Goal: Information Seeking & Learning: Learn about a topic

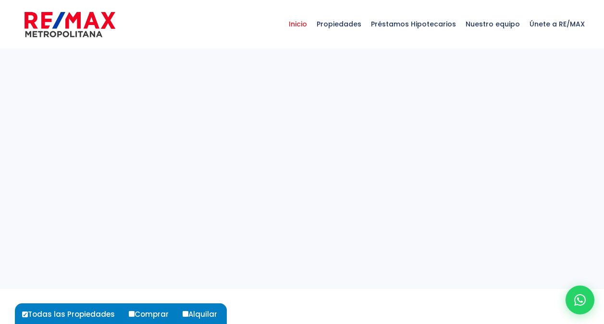
select select
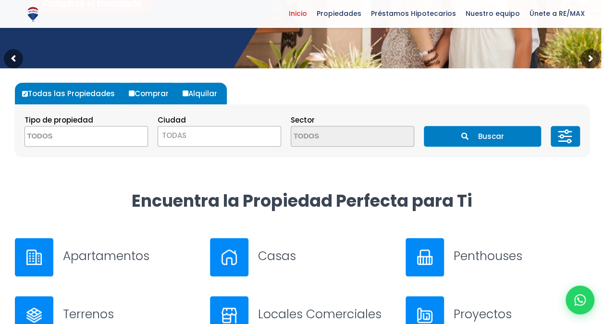
scroll to position [240, 0]
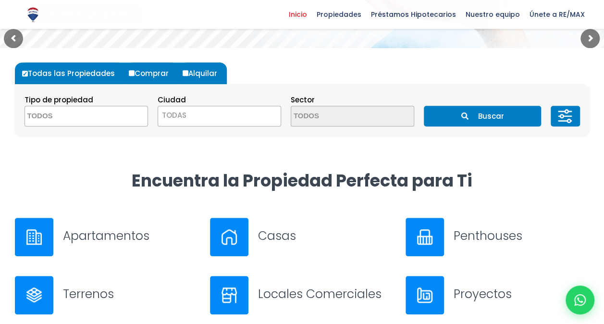
click at [148, 240] on h3 "Apartamentos" at bounding box center [131, 235] width 136 height 17
click at [506, 234] on h3 "Penthouses" at bounding box center [522, 235] width 136 height 17
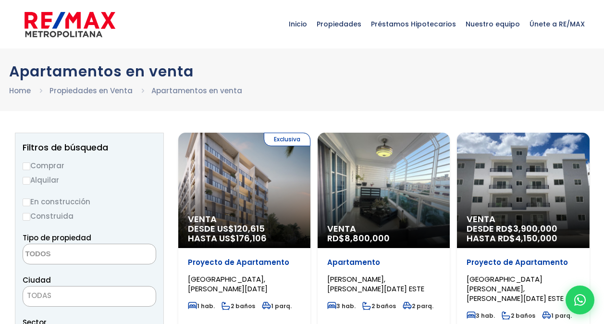
select select
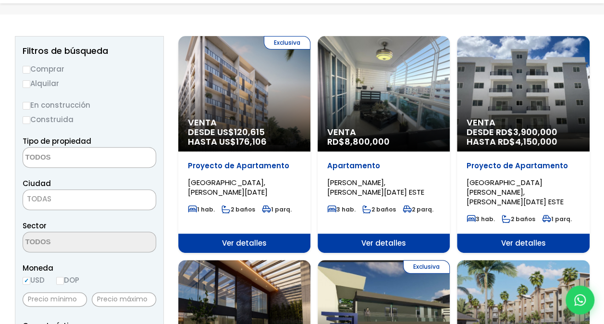
scroll to position [144, 0]
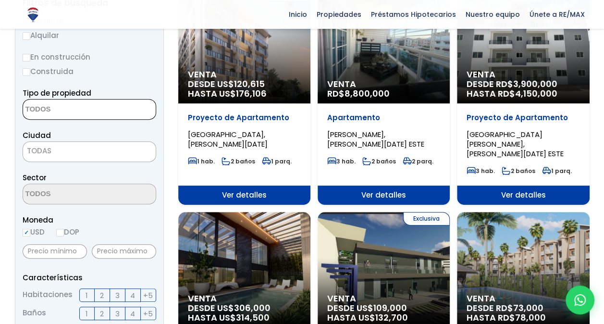
click at [82, 103] on textarea "Search" at bounding box center [69, 109] width 93 height 21
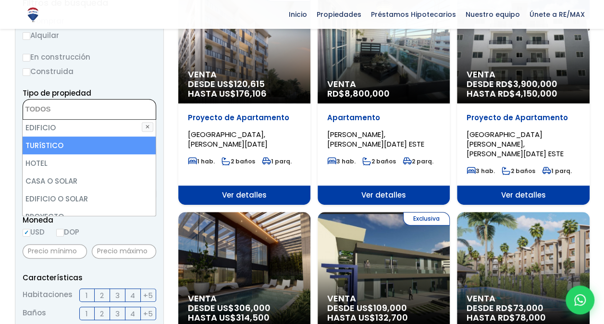
scroll to position [140, 0]
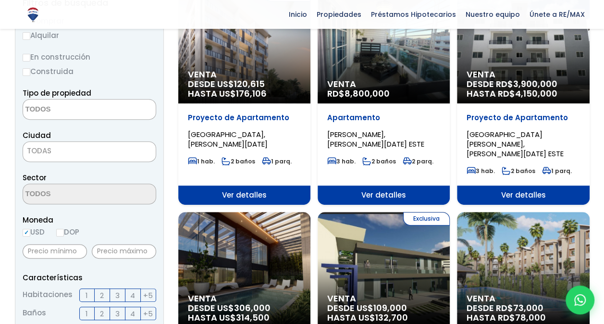
click at [115, 65] on label "Construida" at bounding box center [90, 71] width 134 height 12
click at [0, 0] on input "Construida" at bounding box center [0, 0] width 0 height 0
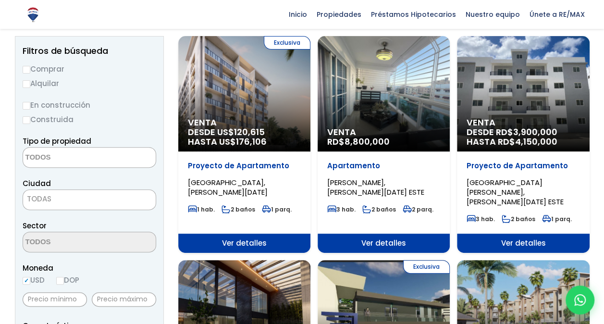
click at [30, 70] on label "Comprar" at bounding box center [90, 69] width 134 height 12
click at [30, 70] on input "Comprar" at bounding box center [27, 70] width 8 height 8
radio input "true"
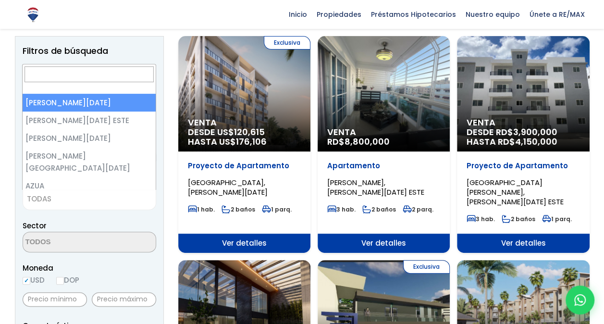
click at [83, 200] on span "TODAS" at bounding box center [89, 198] width 133 height 13
select select "1"
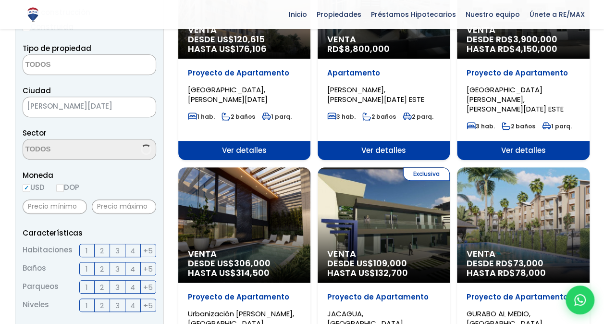
scroll to position [240, 0]
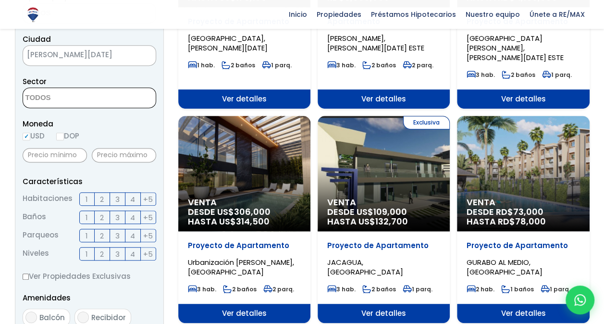
click at [94, 99] on textarea "Search" at bounding box center [69, 98] width 93 height 21
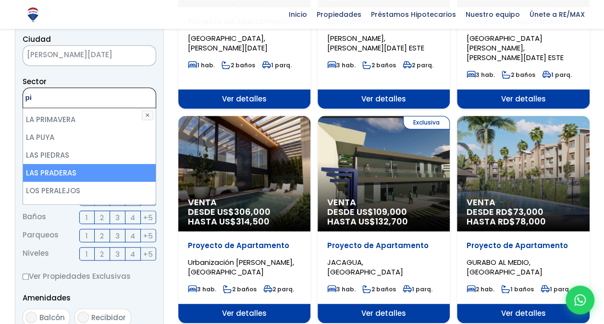
scroll to position [0, 0]
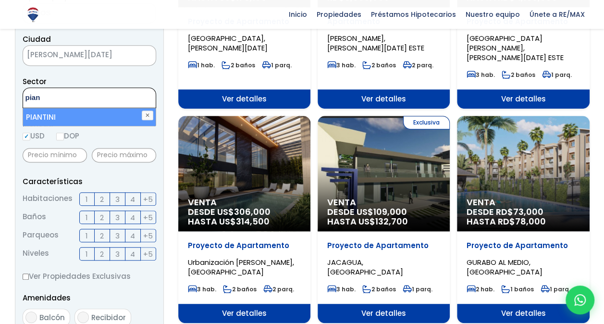
type textarea "pian"
click at [80, 111] on li "PIANTINI" at bounding box center [89, 117] width 133 height 18
select select "156"
click at [60, 134] on input "DOP" at bounding box center [60, 137] width 8 height 8
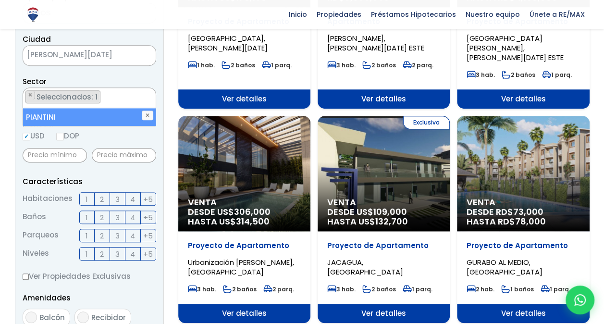
radio input "true"
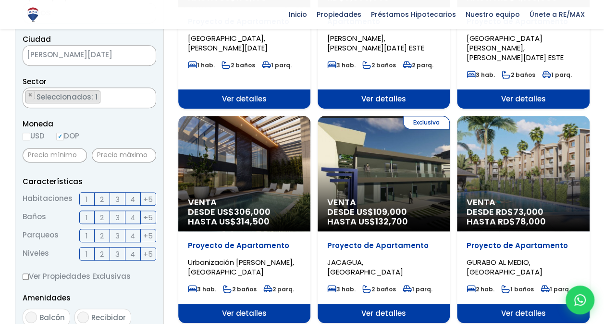
scroll to position [288, 0]
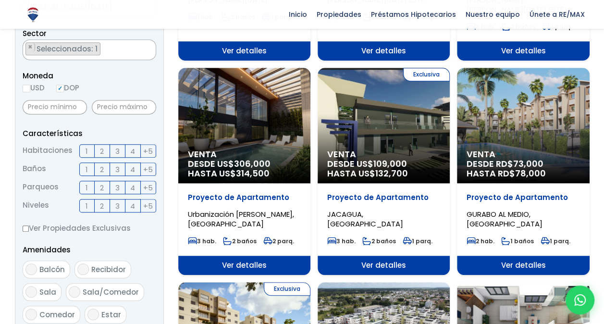
click at [133, 152] on span "4" at bounding box center [132, 151] width 5 height 12
click at [0, 0] on input "4" at bounding box center [0, 0] width 0 height 0
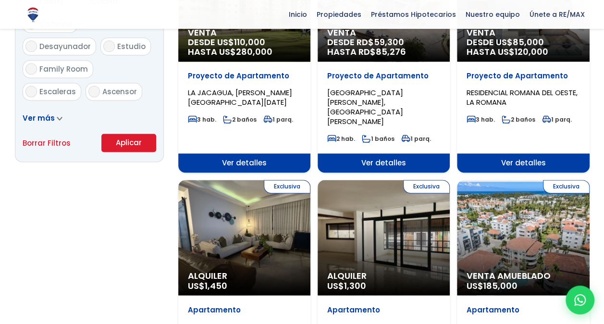
scroll to position [625, 0]
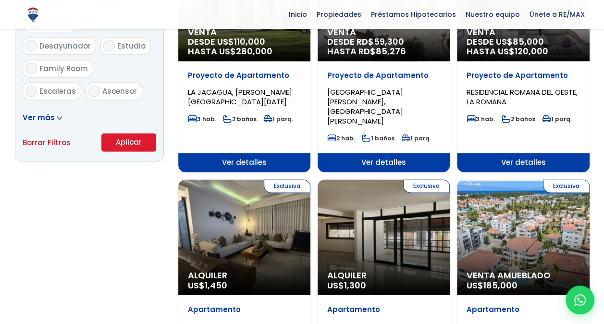
click at [122, 142] on button "Aplicar" at bounding box center [128, 142] width 55 height 18
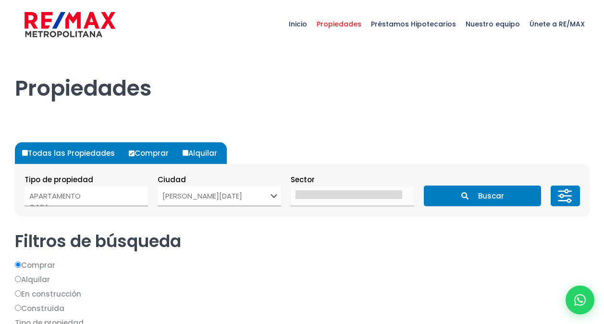
select select
select select "1"
select select
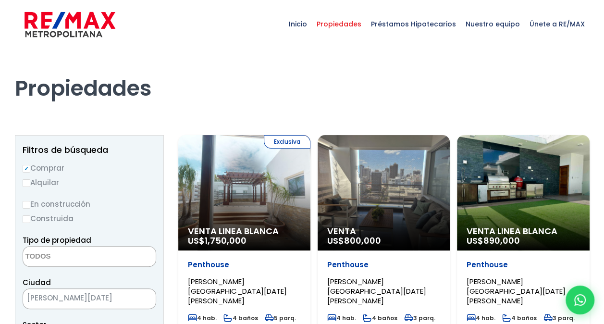
select select "156"
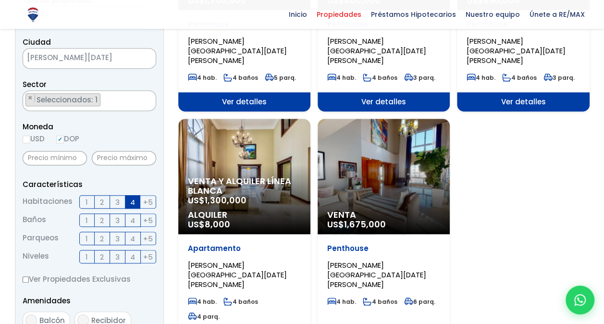
scroll to position [240, 0]
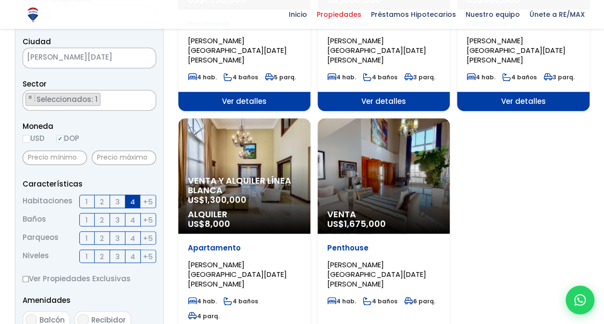
click at [116, 203] on span "3" at bounding box center [117, 202] width 4 height 12
click at [0, 0] on input "3" at bounding box center [0, 0] width 0 height 0
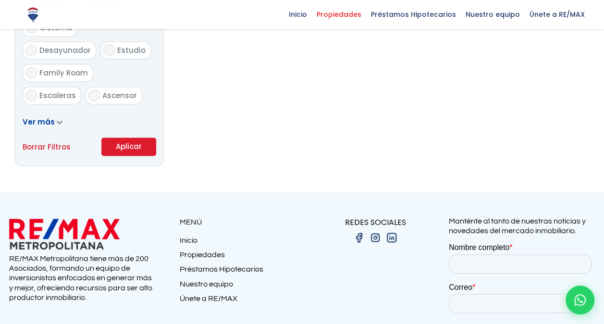
scroll to position [625, 0]
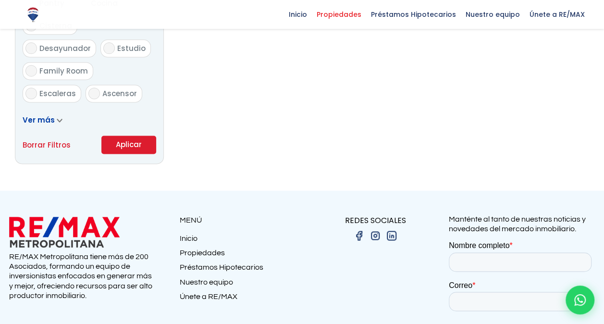
click at [130, 138] on button "Aplicar" at bounding box center [128, 145] width 55 height 18
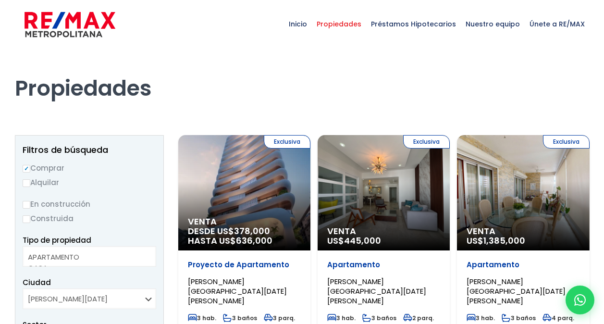
select select
select select "156"
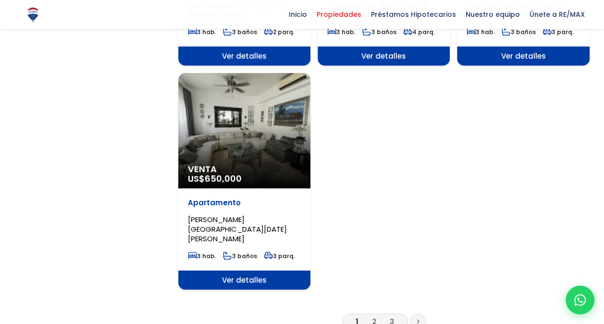
scroll to position [1201, 0]
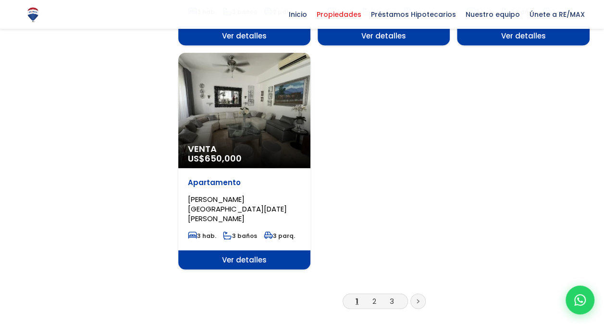
click at [419, 299] on icon at bounding box center [418, 301] width 3 height 5
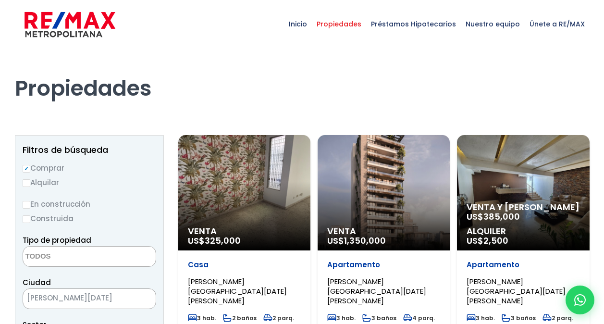
select select
select select "156"
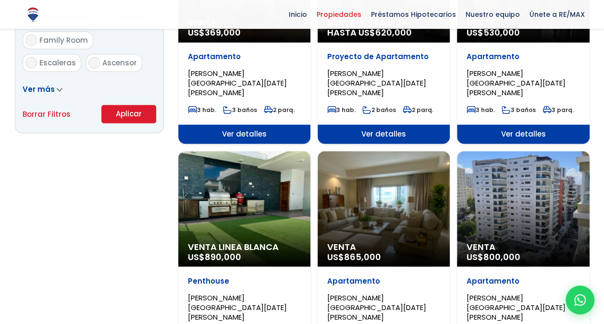
scroll to position [673, 0]
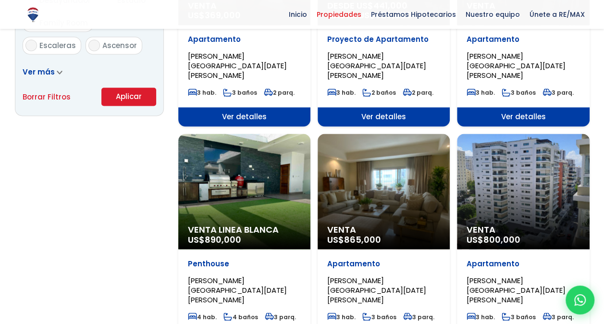
click at [252, 153] on div "Venta Linea Blanca US$ 890,000" at bounding box center [244, 191] width 132 height 115
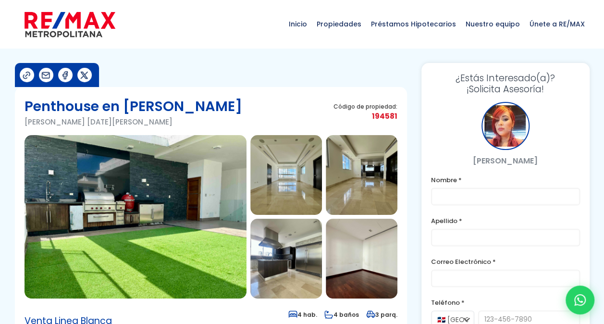
click at [192, 186] on img at bounding box center [136, 216] width 222 height 163
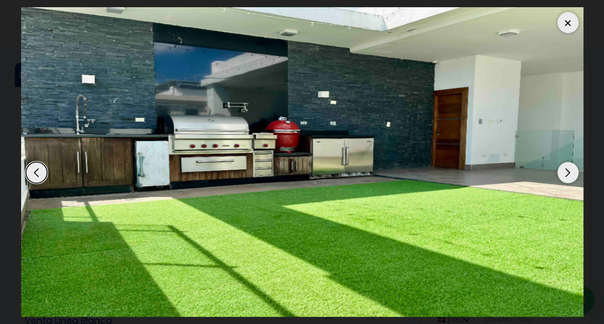
click at [569, 169] on div "Next slide" at bounding box center [567, 172] width 21 height 21
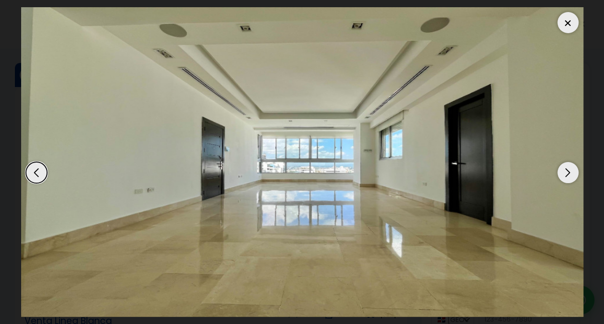
click at [569, 169] on div "Next slide" at bounding box center [567, 172] width 21 height 21
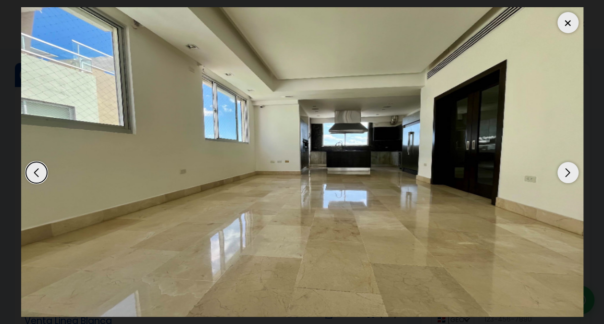
click at [569, 169] on div "Next slide" at bounding box center [567, 172] width 21 height 21
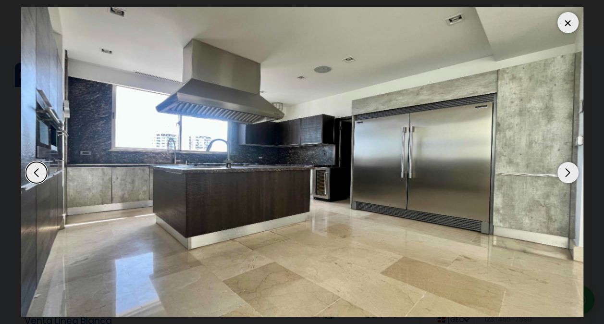
click at [568, 172] on div "Next slide" at bounding box center [567, 172] width 21 height 21
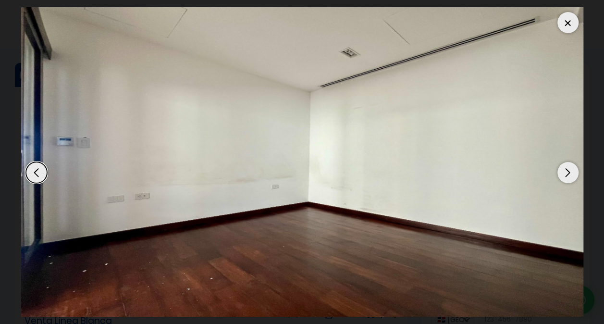
click at [39, 181] on div "Previous slide" at bounding box center [36, 172] width 21 height 21
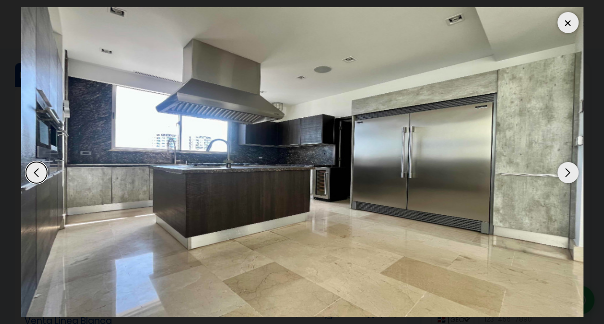
click at [568, 170] on div "Next slide" at bounding box center [567, 172] width 21 height 21
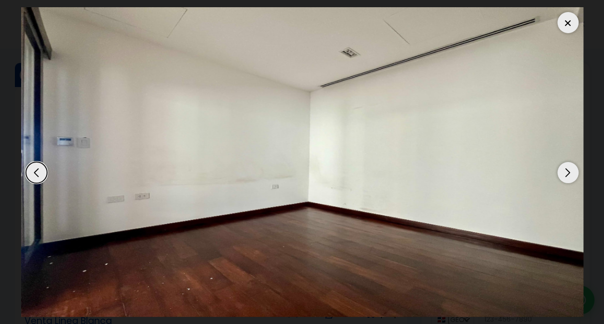
click at [568, 170] on div "Next slide" at bounding box center [567, 172] width 21 height 21
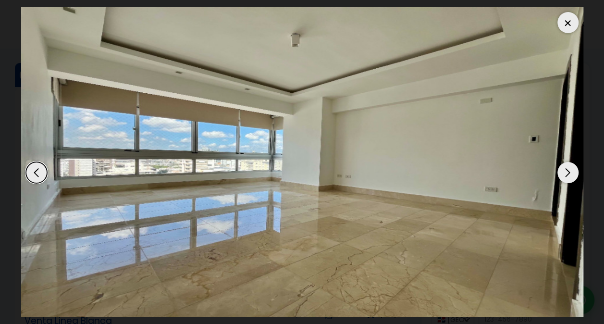
click at [568, 170] on div "Next slide" at bounding box center [567, 172] width 21 height 21
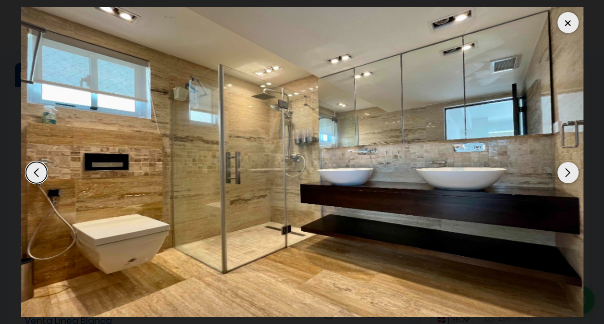
click at [568, 170] on div "Next slide" at bounding box center [567, 172] width 21 height 21
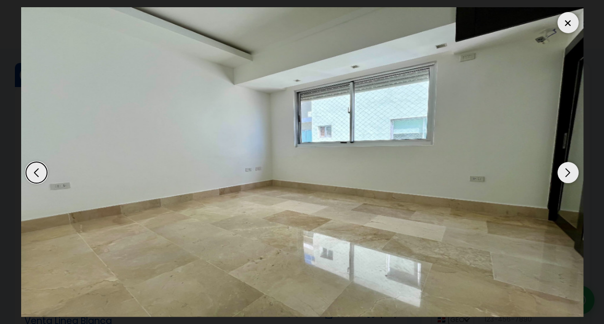
click at [568, 170] on div "Next slide" at bounding box center [567, 172] width 21 height 21
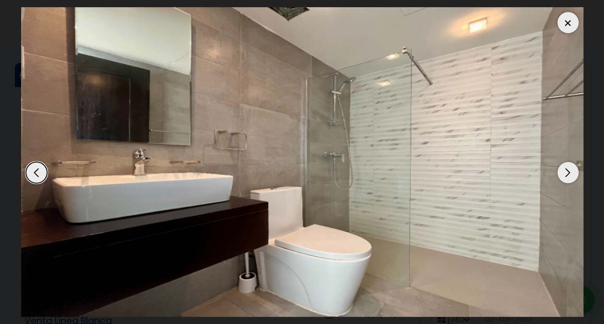
click at [568, 170] on div "Next slide" at bounding box center [567, 172] width 21 height 21
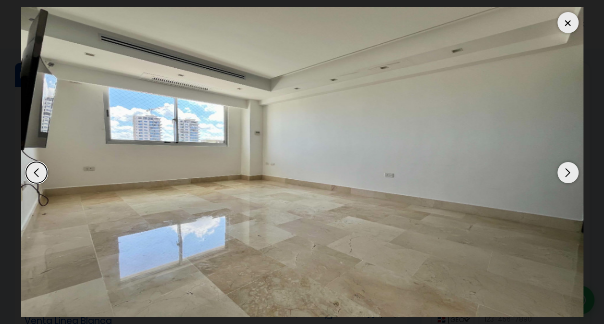
click at [568, 170] on div "Next slide" at bounding box center [567, 172] width 21 height 21
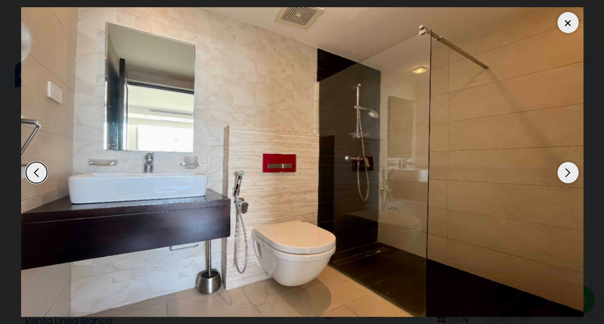
click at [568, 170] on div "Next slide" at bounding box center [567, 172] width 21 height 21
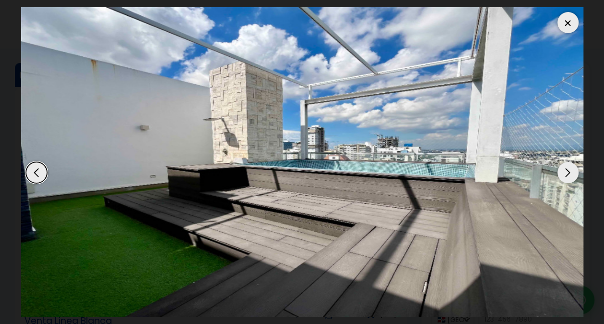
click at [568, 170] on div "Next slide" at bounding box center [567, 172] width 21 height 21
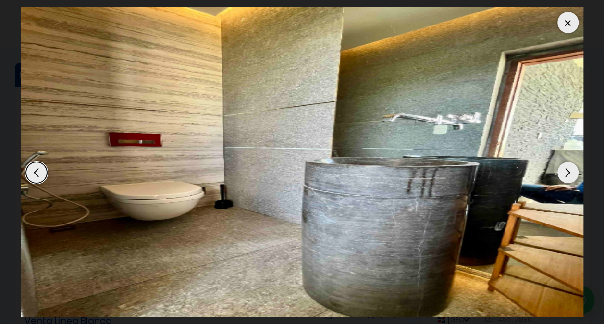
click at [568, 170] on div "Next slide" at bounding box center [567, 172] width 21 height 21
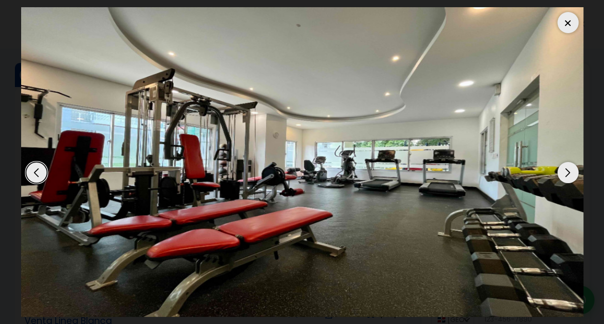
click at [569, 170] on div "Next slide" at bounding box center [567, 172] width 21 height 21
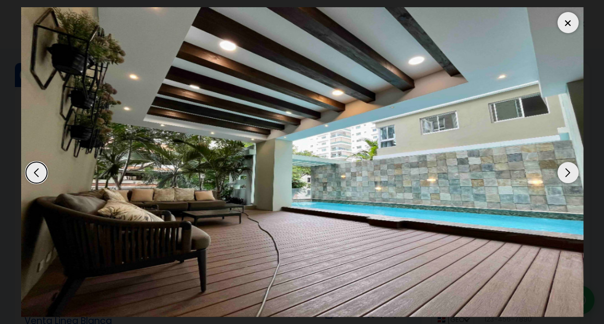
click at [569, 170] on div "Next slide" at bounding box center [567, 172] width 21 height 21
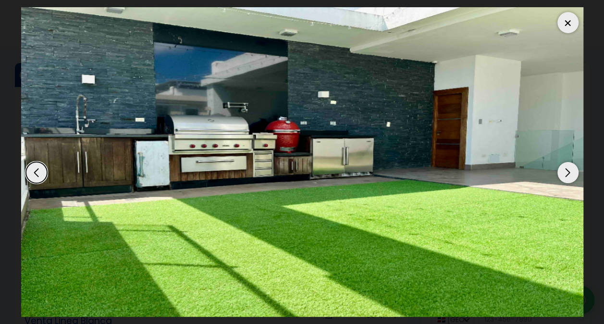
click at [569, 170] on div "Next slide" at bounding box center [567, 172] width 21 height 21
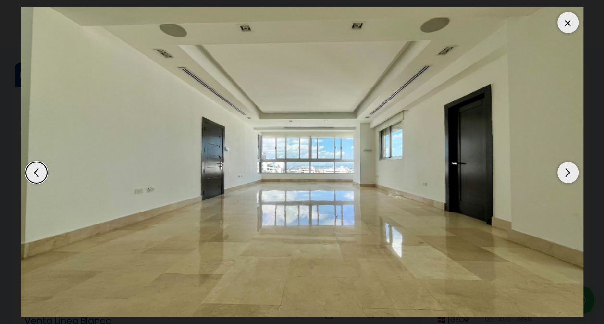
click at [37, 173] on div "Previous slide" at bounding box center [36, 172] width 21 height 21
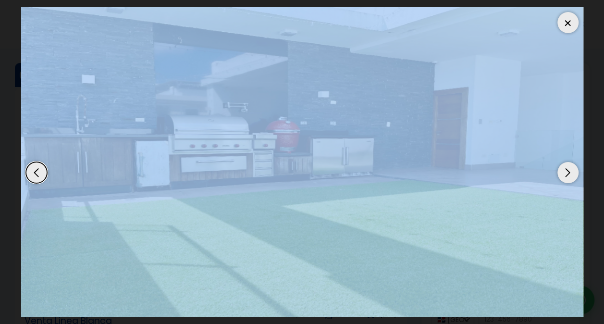
click at [37, 173] on div "Previous slide" at bounding box center [36, 172] width 21 height 21
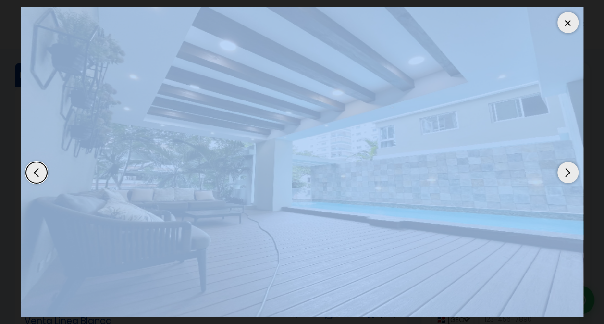
click at [281, 217] on img "15 / 15" at bounding box center [302, 161] width 562 height 309
click at [566, 26] on div at bounding box center [567, 22] width 21 height 21
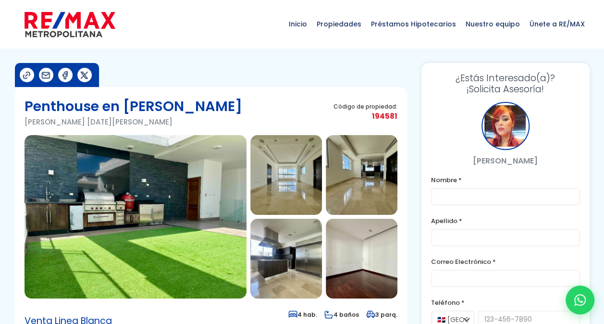
click at [284, 185] on img at bounding box center [286, 175] width 72 height 80
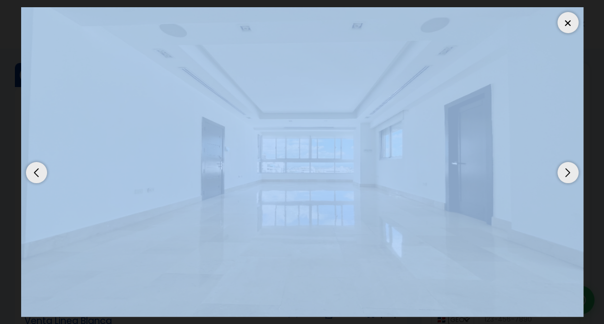
click at [573, 173] on div "Next slide" at bounding box center [567, 172] width 21 height 21
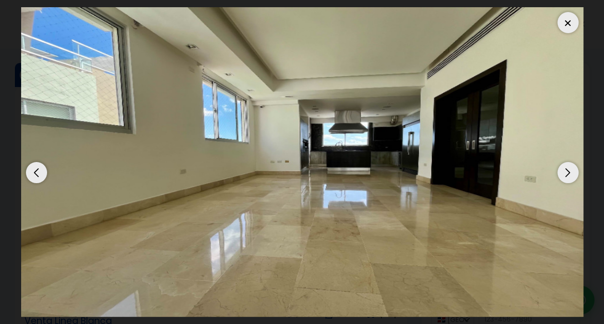
click at [573, 173] on div "Next slide" at bounding box center [567, 172] width 21 height 21
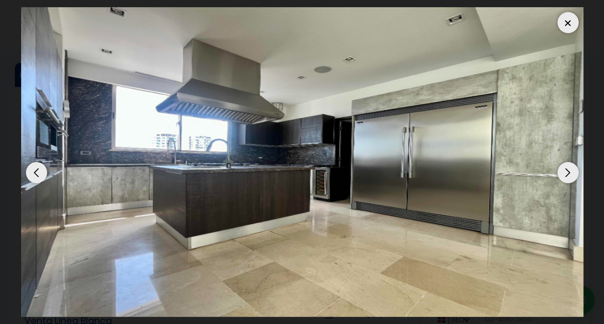
click at [566, 172] on div "Next slide" at bounding box center [567, 172] width 21 height 21
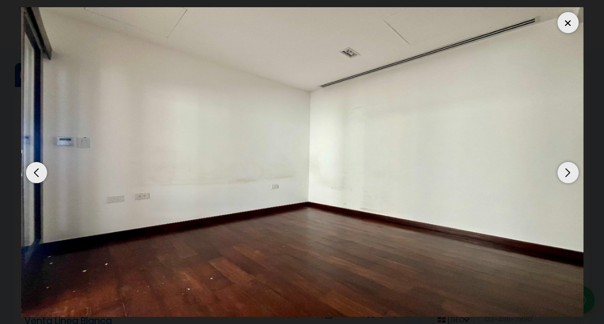
click at [566, 172] on div "Next slide" at bounding box center [567, 172] width 21 height 21
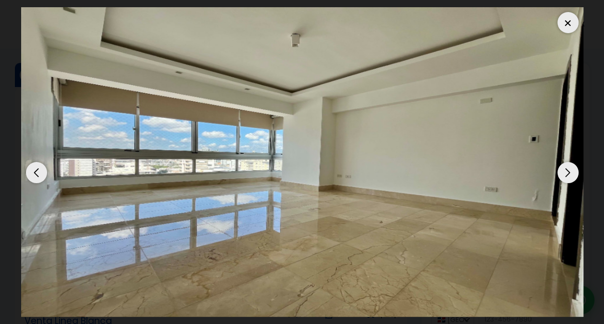
click at [566, 172] on div "Next slide" at bounding box center [567, 172] width 21 height 21
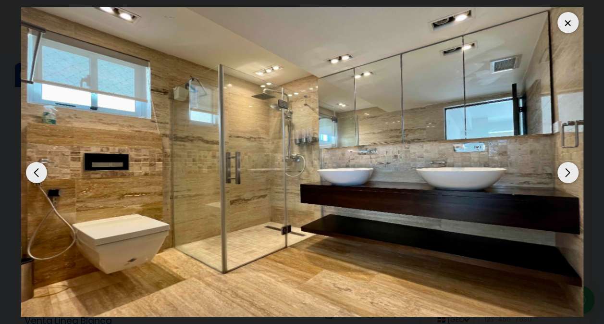
click at [566, 172] on div "Next slide" at bounding box center [567, 172] width 21 height 21
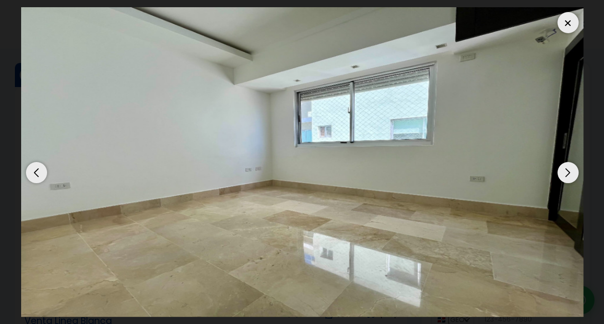
click at [567, 33] on img "8 / 15" at bounding box center [302, 161] width 562 height 309
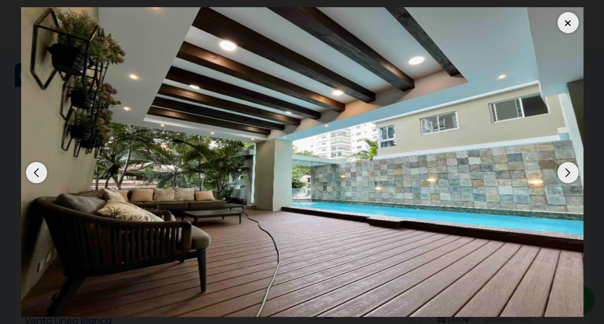
click at [566, 26] on div at bounding box center [567, 22] width 21 height 21
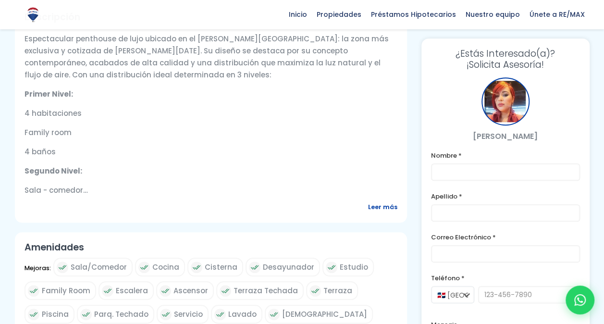
scroll to position [310, 0]
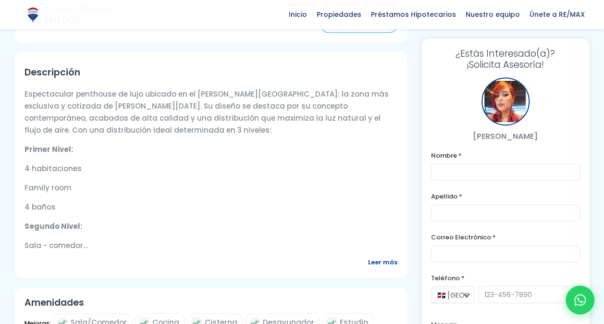
click at [384, 262] on span "Leer más" at bounding box center [382, 262] width 29 height 12
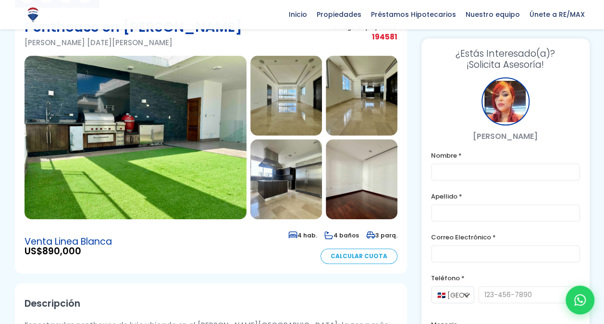
scroll to position [70, 0]
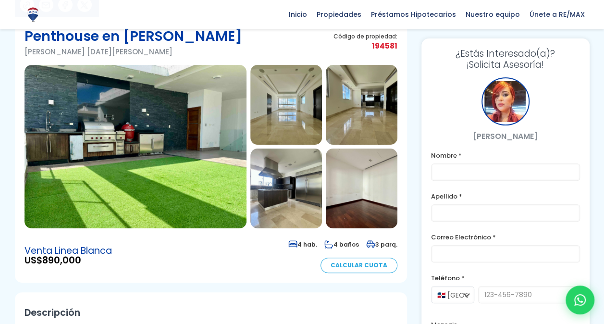
click at [140, 137] on img at bounding box center [136, 146] width 222 height 163
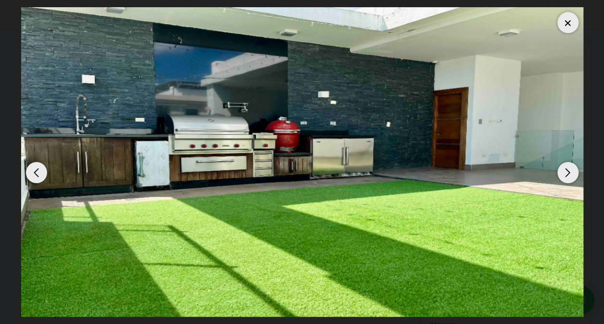
click at [568, 169] on div "Next slide" at bounding box center [567, 172] width 21 height 21
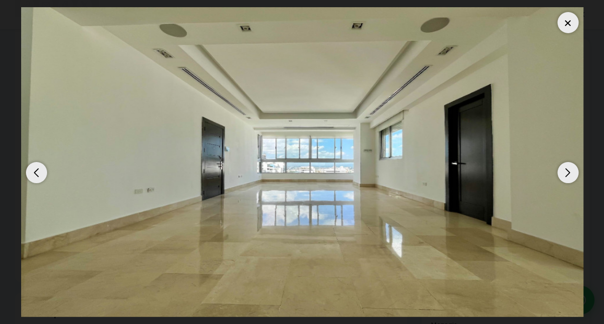
click at [568, 169] on div "Next slide" at bounding box center [567, 172] width 21 height 21
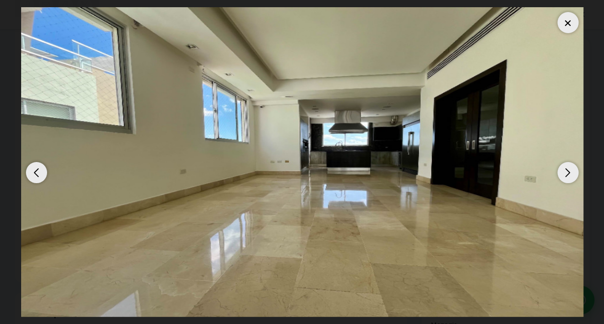
click at [568, 169] on div "Next slide" at bounding box center [567, 172] width 21 height 21
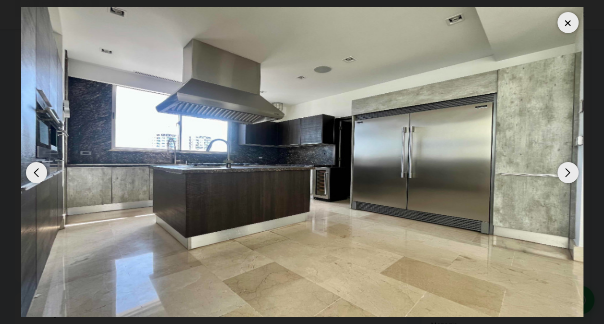
click at [568, 169] on div "Next slide" at bounding box center [567, 172] width 21 height 21
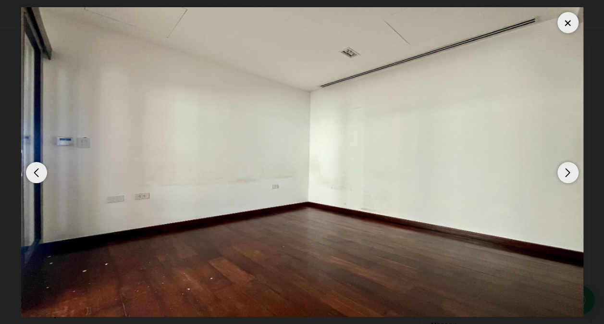
click at [568, 169] on div "Next slide" at bounding box center [567, 172] width 21 height 21
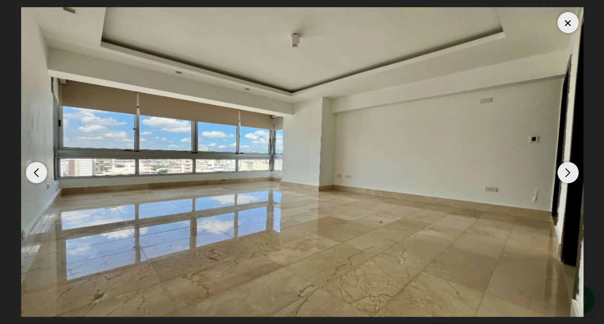
click at [568, 172] on div "Next slide" at bounding box center [567, 172] width 21 height 21
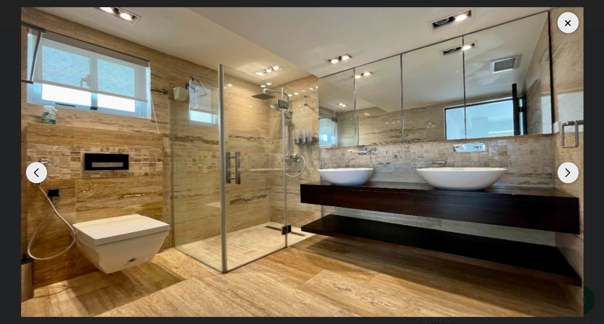
click at [567, 172] on div "Next slide" at bounding box center [567, 172] width 21 height 21
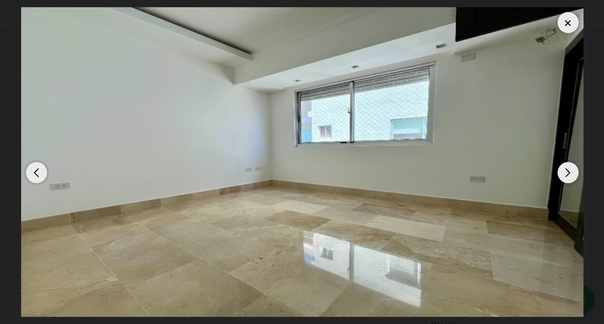
click at [43, 171] on div "Previous slide" at bounding box center [36, 172] width 21 height 21
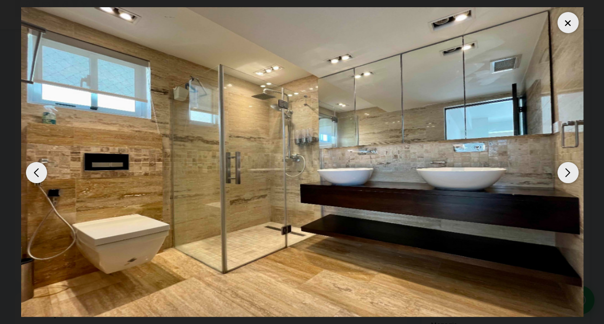
click at [570, 175] on div "Next slide" at bounding box center [567, 172] width 21 height 21
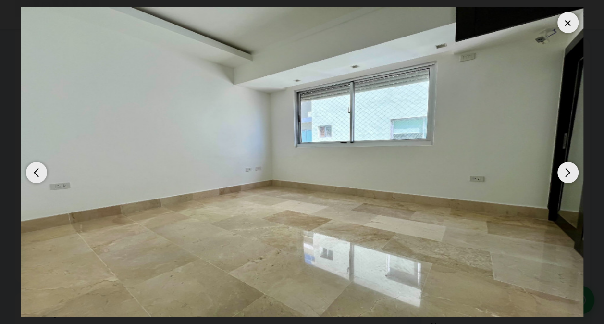
click at [570, 175] on div "Next slide" at bounding box center [567, 172] width 21 height 21
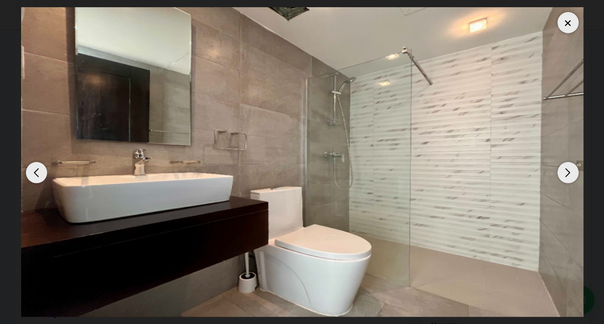
click at [570, 175] on div "Next slide" at bounding box center [567, 172] width 21 height 21
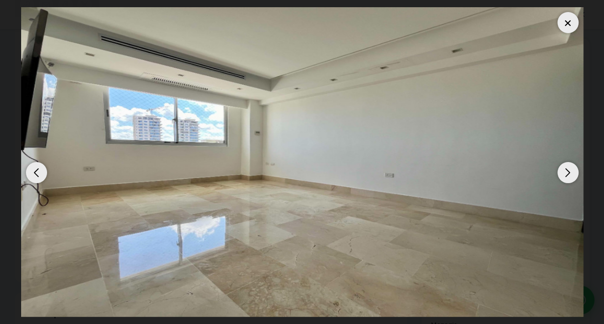
click at [568, 174] on div "Next slide" at bounding box center [567, 172] width 21 height 21
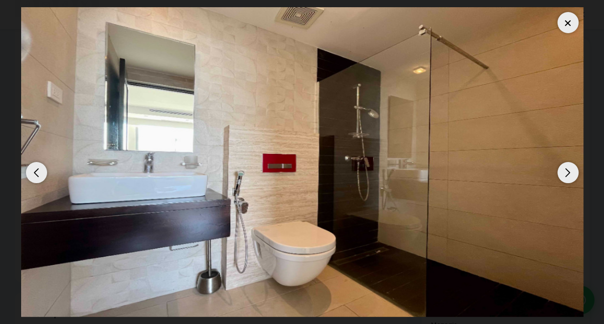
click at [568, 174] on div "Next slide" at bounding box center [567, 172] width 21 height 21
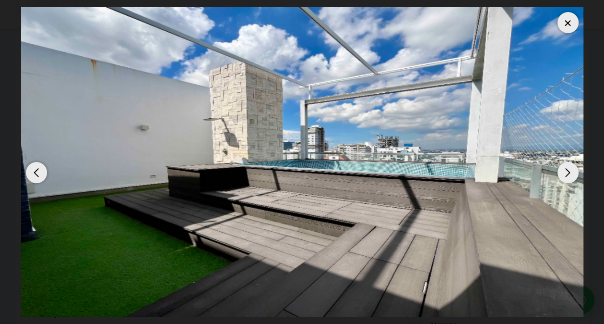
click at [564, 175] on div "Next slide" at bounding box center [567, 172] width 21 height 21
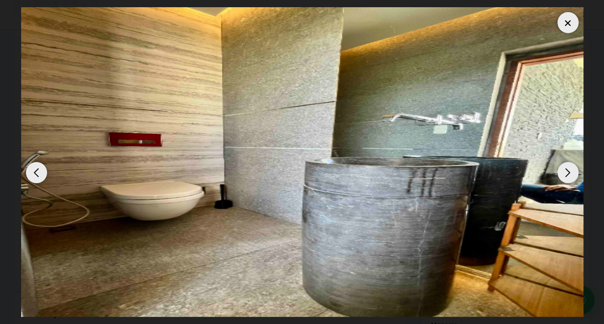
click at [564, 175] on div "Next slide" at bounding box center [567, 172] width 21 height 21
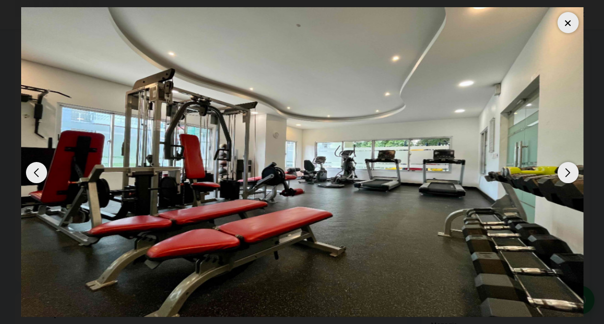
click at [567, 170] on div "Next slide" at bounding box center [567, 172] width 21 height 21
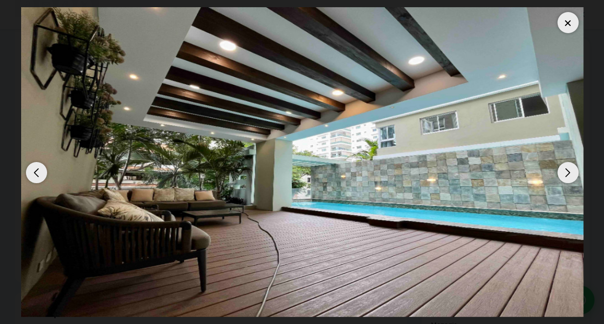
click at [570, 171] on div "Next slide" at bounding box center [567, 172] width 21 height 21
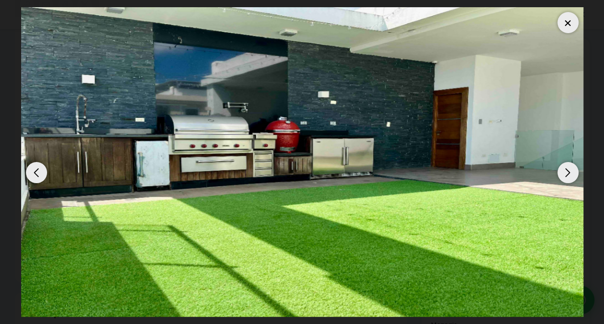
click at [567, 22] on div at bounding box center [567, 22] width 21 height 21
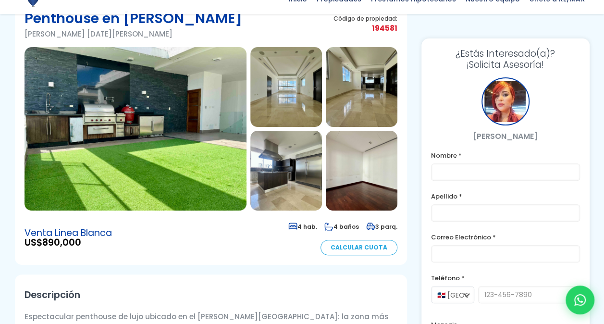
scroll to position [96, 0]
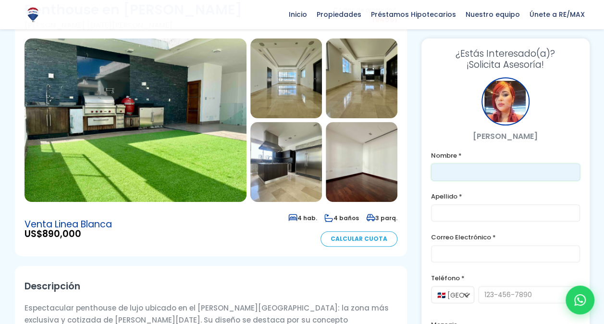
click at [490, 174] on input "text" at bounding box center [505, 171] width 149 height 17
type input "Carolina"
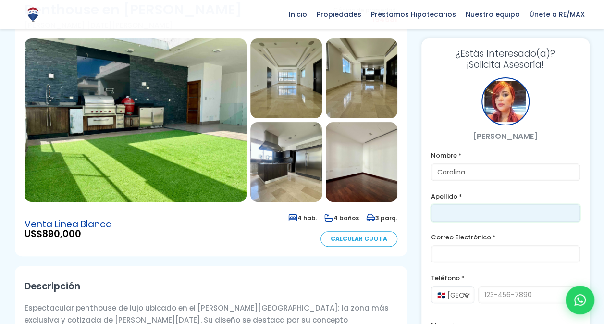
click at [446, 212] on input "text" at bounding box center [505, 212] width 149 height 17
type input "Castillo"
click at [499, 188] on form "Nombre * Carolina Apellido * Castillo Correo Electrónico * Teléfono * 🇩🇴 Repúbl…" at bounding box center [505, 273] width 149 height 249
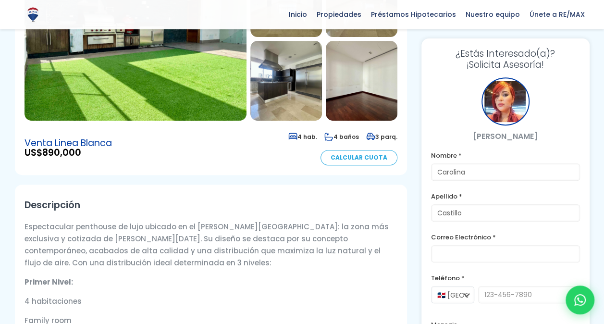
scroll to position [192, 0]
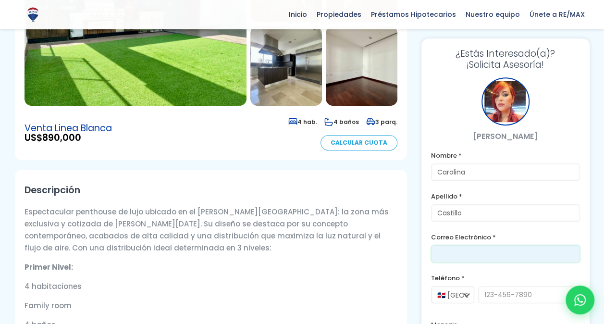
click at [496, 252] on input "email" at bounding box center [505, 253] width 149 height 17
type input "[PERSON_NAME][EMAIL_ADDRESS][DOMAIN_NAME]"
type input "8298570661"
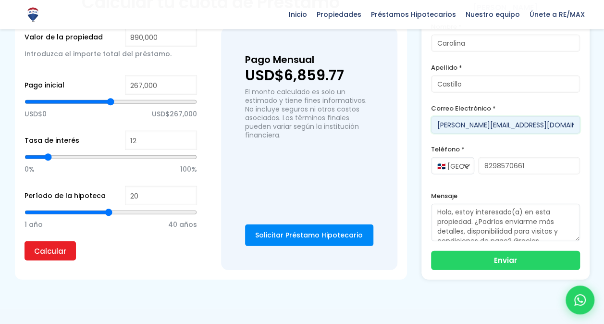
scroll to position [0, 0]
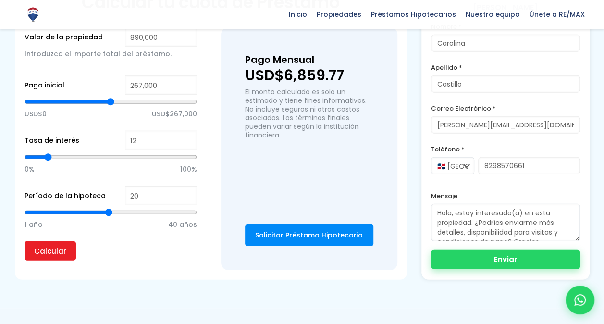
click at [512, 250] on button "Enviar" at bounding box center [505, 259] width 149 height 19
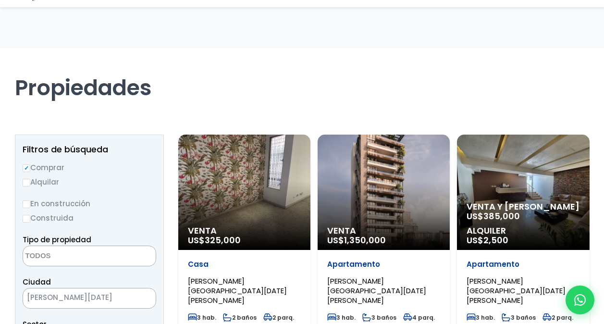
select select
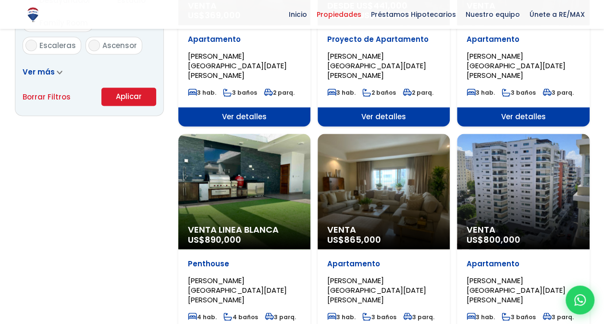
scroll to position [2134, 0]
select select "156"
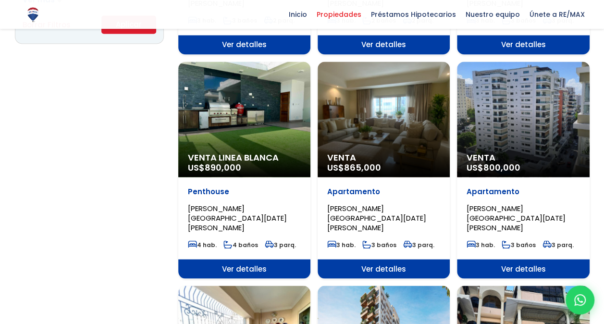
scroll to position [769, 0]
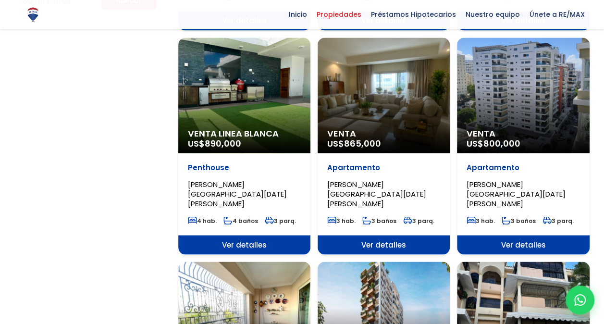
click at [250, 235] on span "Ver detalles" at bounding box center [244, 244] width 132 height 19
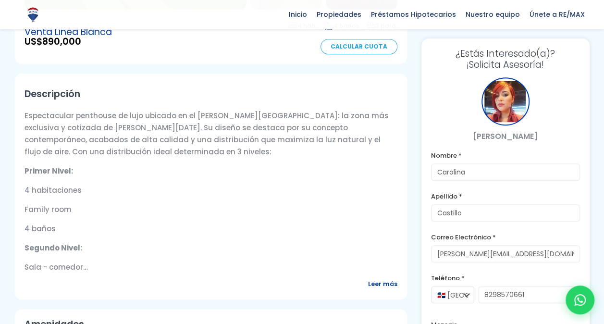
scroll to position [336, 0]
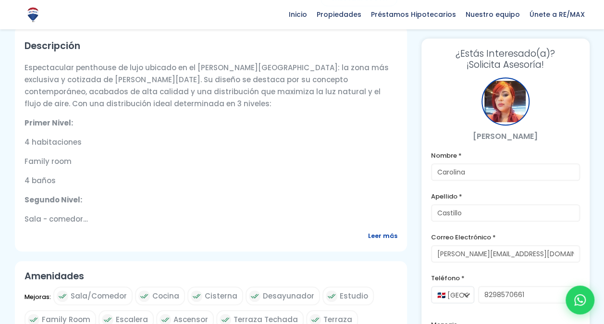
click at [390, 241] on span "Leer más" at bounding box center [382, 236] width 29 height 12
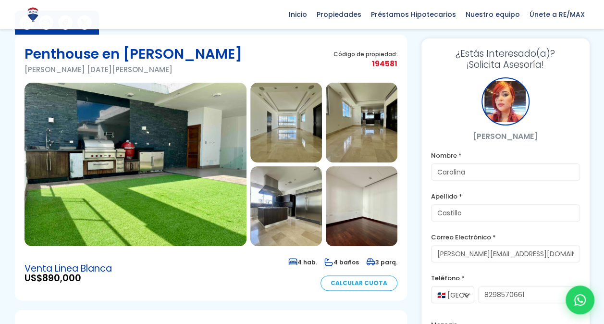
scroll to position [48, 0]
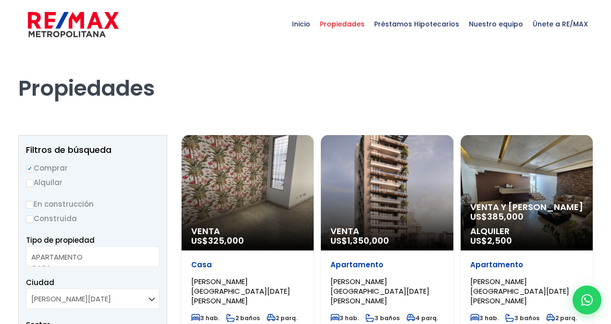
select select
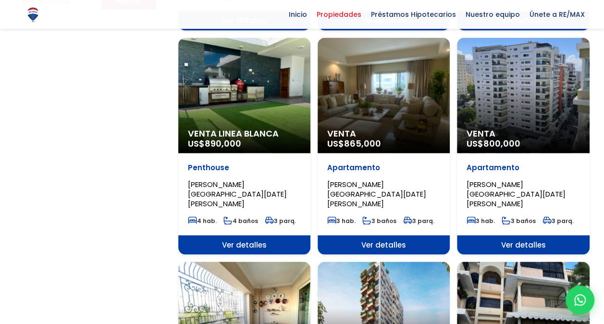
scroll to position [2134, 0]
select select "156"
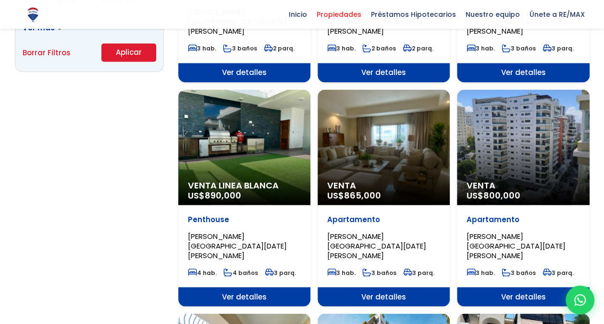
scroll to position [721, 0]
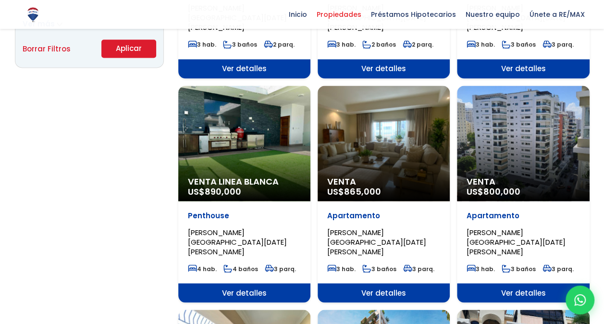
click at [520, 96] on div "Venta US$ 800,000" at bounding box center [523, 143] width 132 height 115
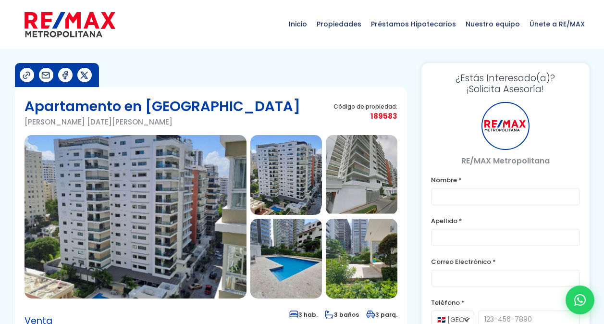
type input "Carolina"
type input "Castillo"
type input "[PERSON_NAME][EMAIL_ADDRESS][DOMAIN_NAME]"
type input "8298570661"
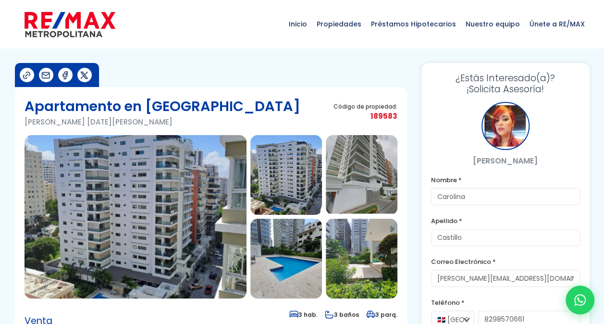
click at [139, 194] on img at bounding box center [136, 216] width 222 height 163
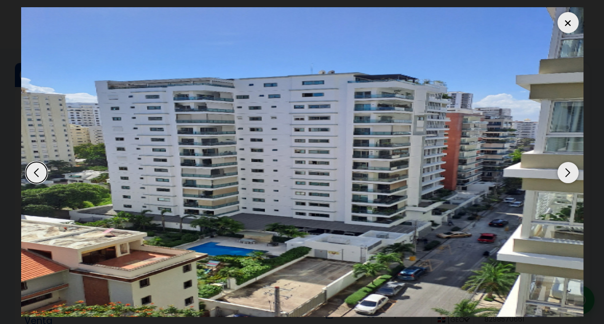
click at [567, 172] on div "Next slide" at bounding box center [567, 172] width 21 height 21
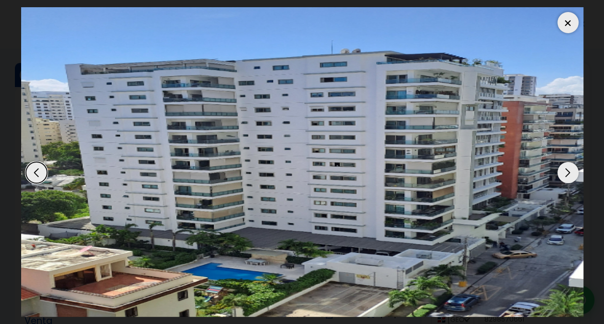
click at [567, 173] on div "Next slide" at bounding box center [567, 172] width 21 height 21
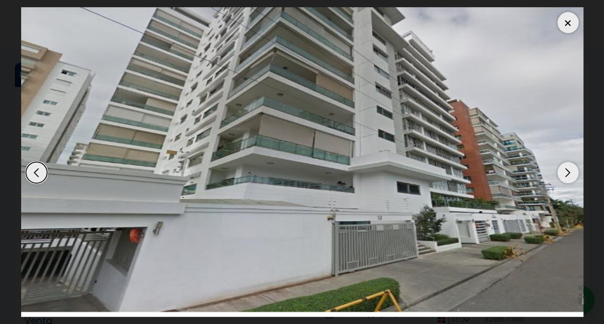
click at [567, 173] on div "Next slide" at bounding box center [567, 172] width 21 height 21
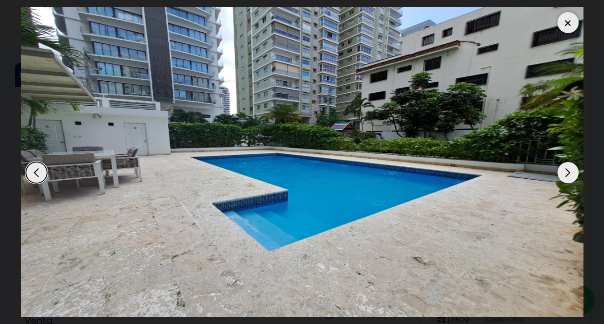
click at [567, 173] on div "Next slide" at bounding box center [567, 172] width 21 height 21
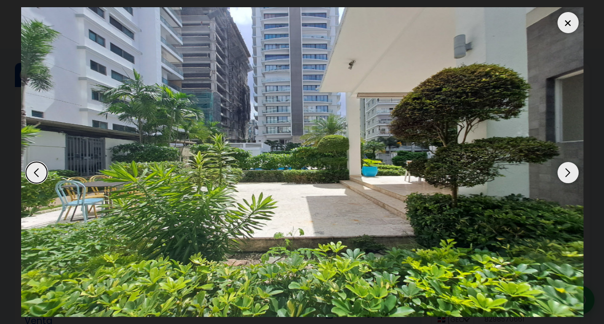
click at [567, 173] on div "Next slide" at bounding box center [567, 172] width 21 height 21
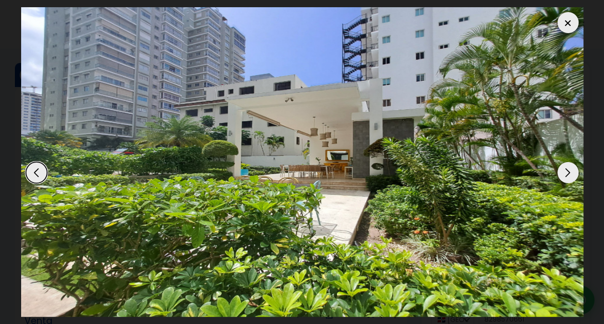
click at [569, 171] on div "Next slide" at bounding box center [567, 172] width 21 height 21
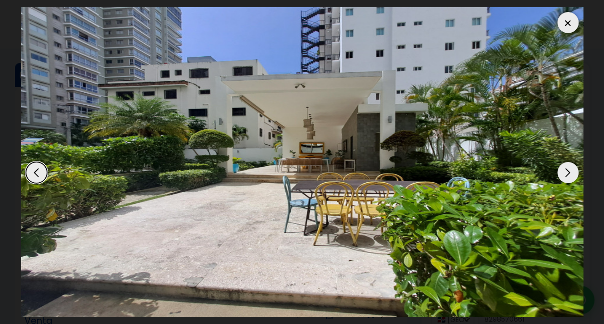
click at [569, 171] on div "Next slide" at bounding box center [567, 172] width 21 height 21
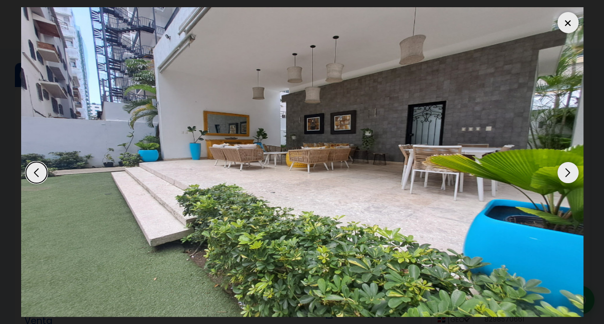
click at [569, 171] on div "Next slide" at bounding box center [567, 172] width 21 height 21
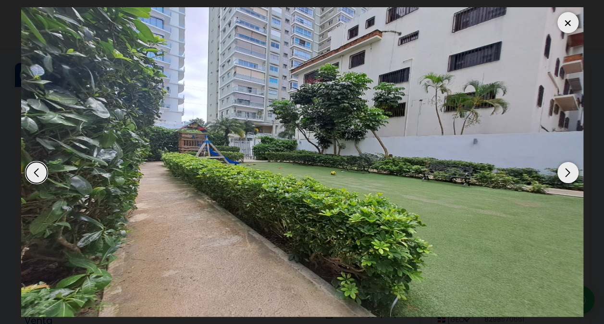
click at [569, 171] on div "Next slide" at bounding box center [567, 172] width 21 height 21
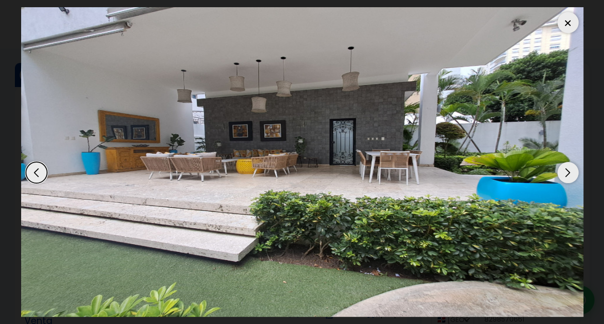
click at [569, 171] on div "Next slide" at bounding box center [567, 172] width 21 height 21
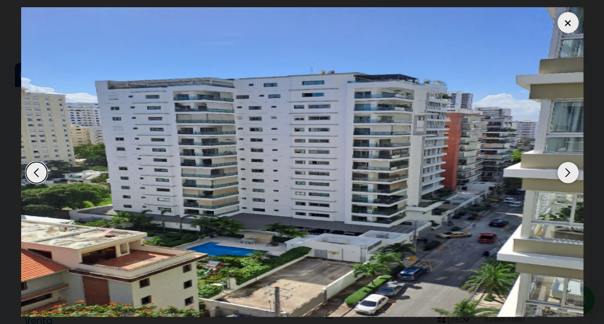
click at [569, 171] on div "Next slide" at bounding box center [567, 172] width 21 height 21
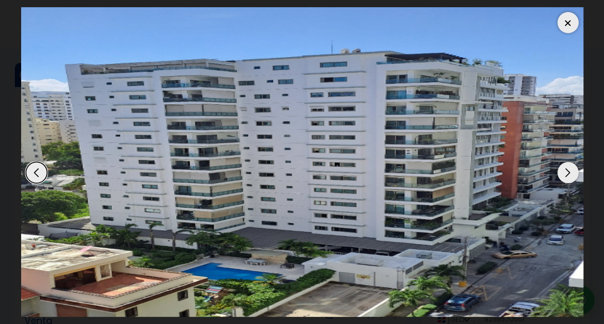
click at [33, 173] on div "Previous slide" at bounding box center [36, 172] width 21 height 21
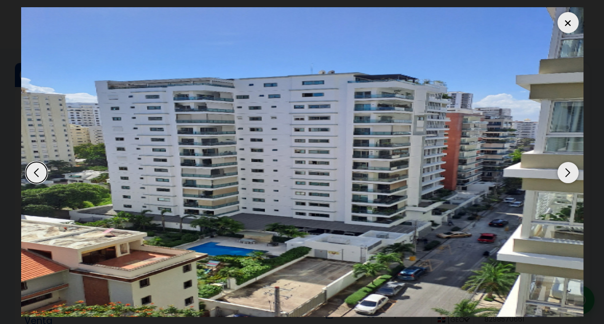
click at [33, 173] on div "Previous slide" at bounding box center [36, 172] width 21 height 21
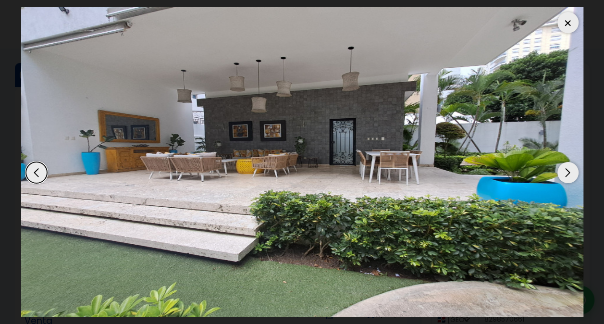
click at [33, 173] on div "Previous slide" at bounding box center [36, 172] width 21 height 21
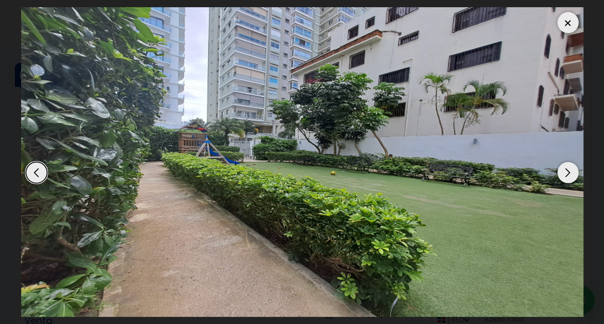
click at [567, 173] on div "Next slide" at bounding box center [567, 172] width 21 height 21
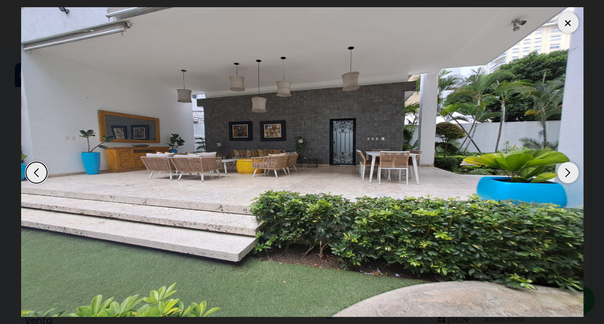
click at [567, 173] on div "Next slide" at bounding box center [567, 172] width 21 height 21
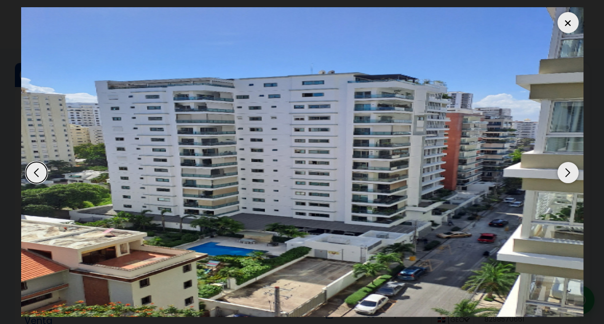
click at [567, 173] on div "Next slide" at bounding box center [567, 172] width 21 height 21
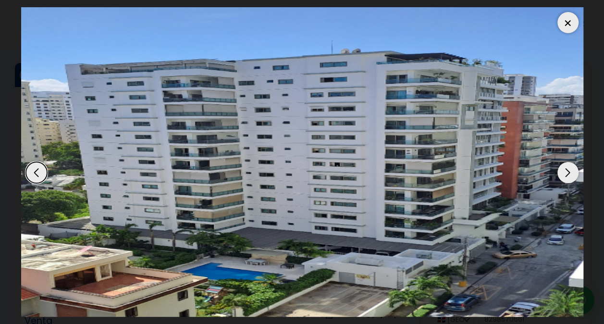
click at [567, 173] on div "Next slide" at bounding box center [567, 172] width 21 height 21
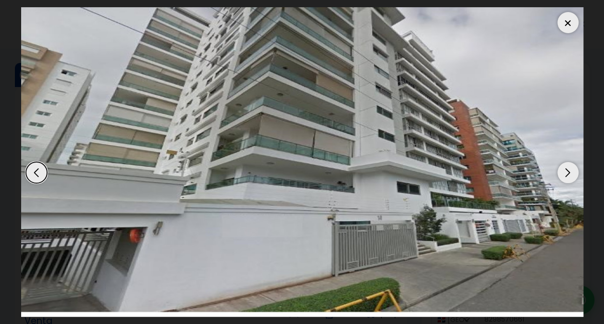
click at [567, 173] on div "Next slide" at bounding box center [567, 172] width 21 height 21
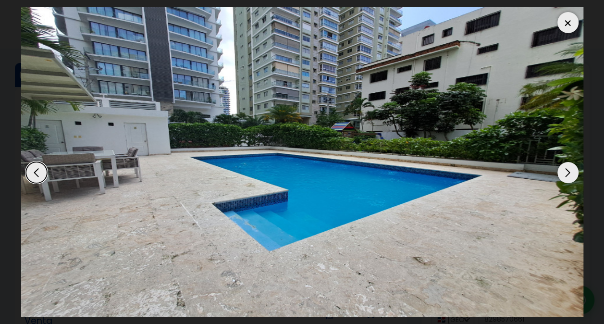
click at [567, 173] on div "Next slide" at bounding box center [567, 172] width 21 height 21
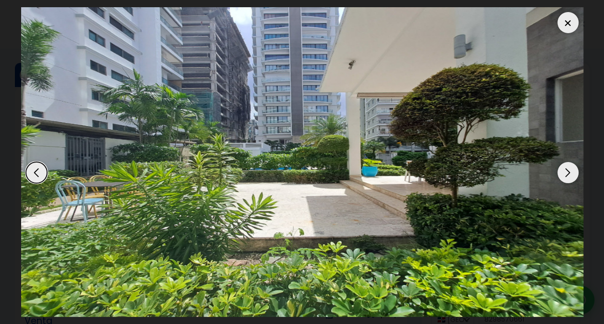
click at [567, 173] on div "Next slide" at bounding box center [567, 172] width 21 height 21
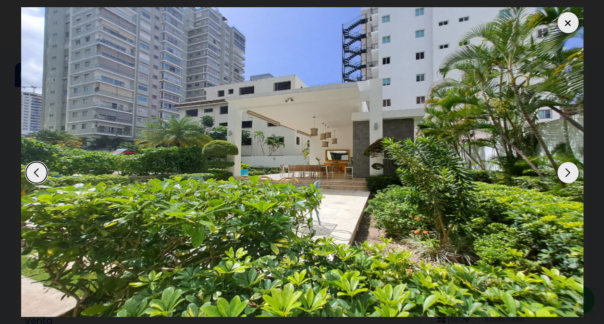
click at [567, 173] on div "Next slide" at bounding box center [567, 172] width 21 height 21
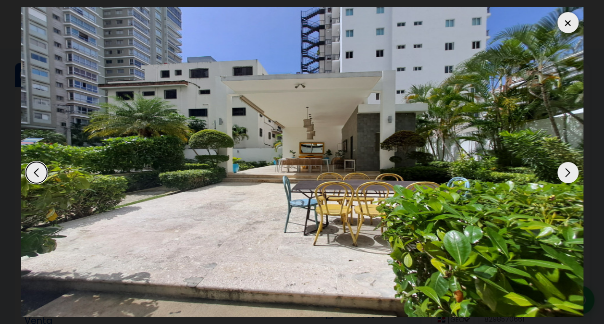
click at [567, 173] on div "Next slide" at bounding box center [567, 172] width 21 height 21
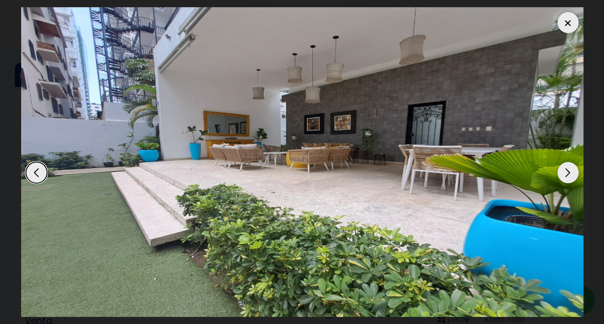
click at [567, 173] on div "Next slide" at bounding box center [567, 172] width 21 height 21
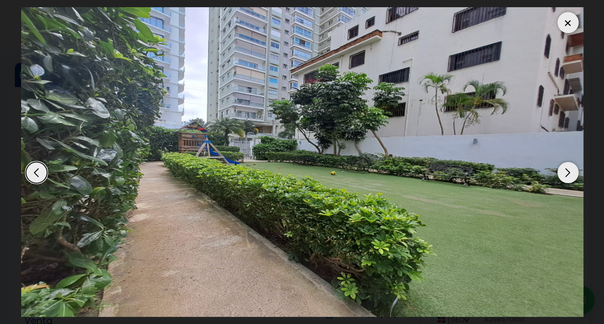
click at [567, 173] on div "Next slide" at bounding box center [567, 172] width 21 height 21
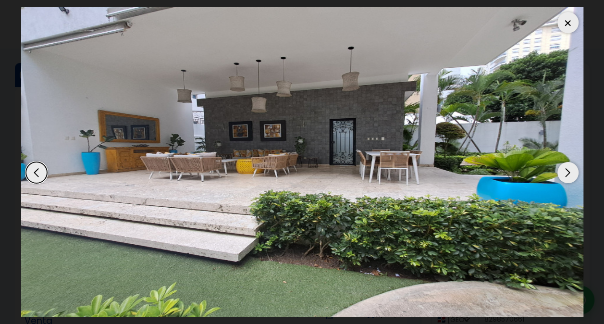
click at [567, 173] on div "Next slide" at bounding box center [567, 172] width 21 height 21
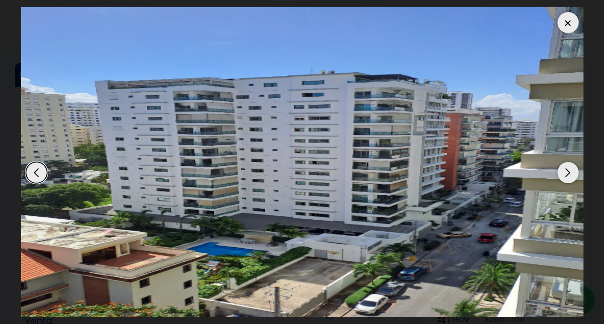
click at [567, 173] on div "Next slide" at bounding box center [567, 172] width 21 height 21
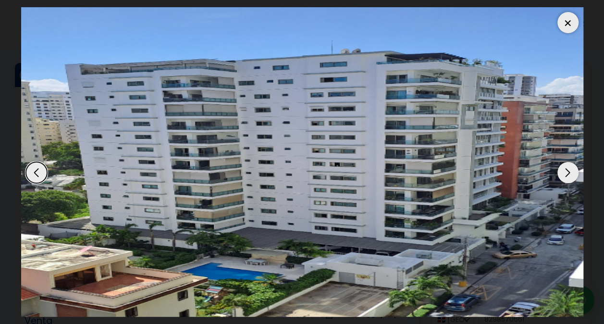
click at [567, 173] on div "Next slide" at bounding box center [567, 172] width 21 height 21
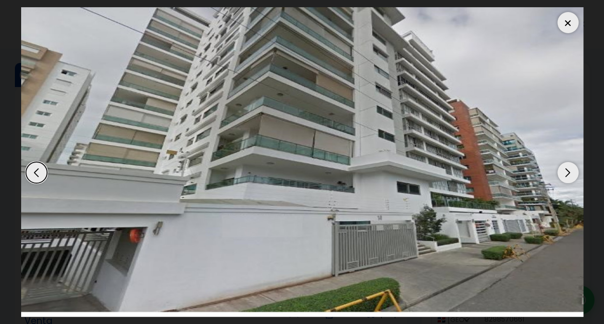
click at [567, 173] on div "Next slide" at bounding box center [567, 172] width 21 height 21
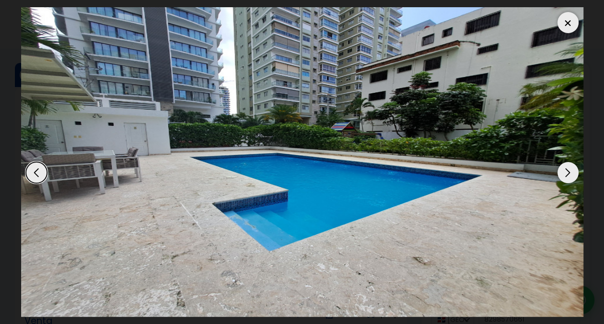
click at [567, 173] on div "Next slide" at bounding box center [567, 172] width 21 height 21
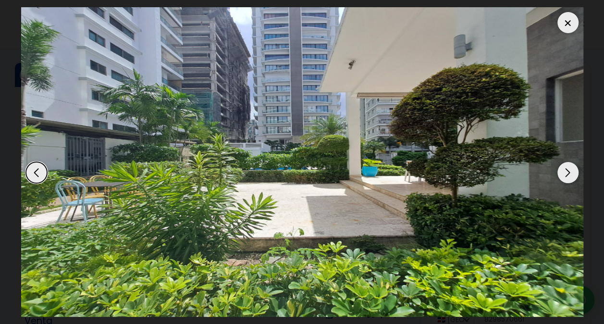
click at [567, 173] on div "Next slide" at bounding box center [567, 172] width 21 height 21
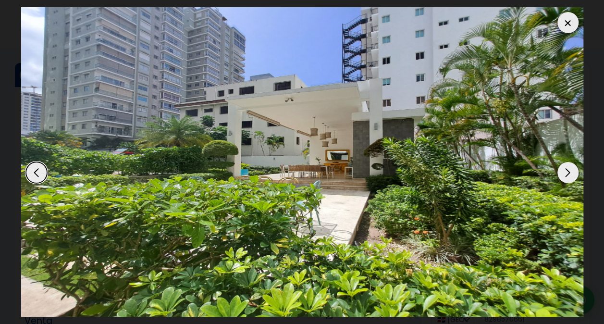
click at [567, 173] on div "Next slide" at bounding box center [567, 172] width 21 height 21
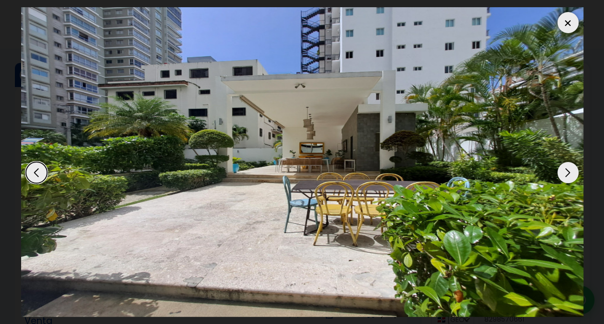
click at [567, 173] on div "Next slide" at bounding box center [567, 172] width 21 height 21
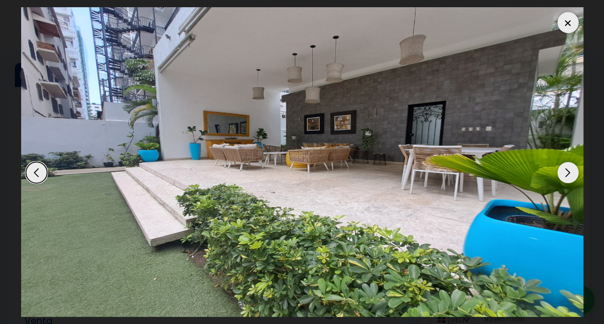
click at [566, 21] on div at bounding box center [567, 22] width 21 height 21
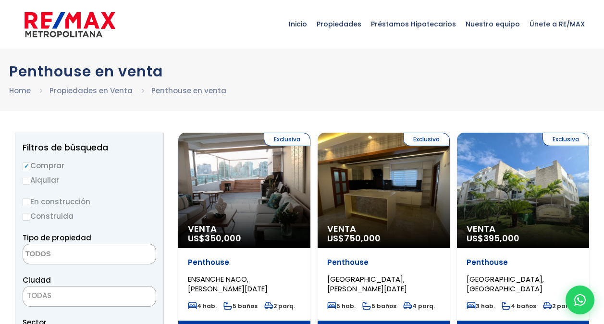
select select
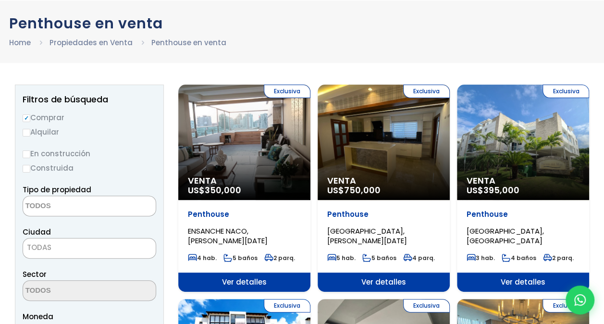
scroll to position [96, 0]
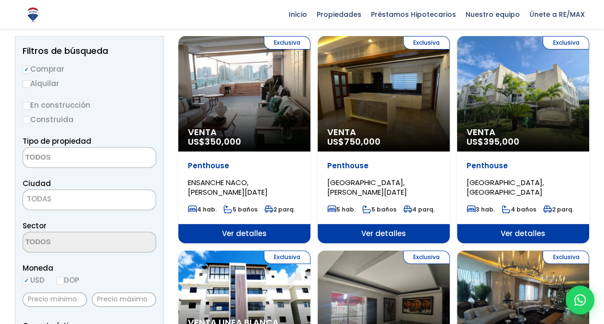
click at [274, 101] on div "Exclusiva Venta US$ 350,000" at bounding box center [244, 93] width 132 height 115
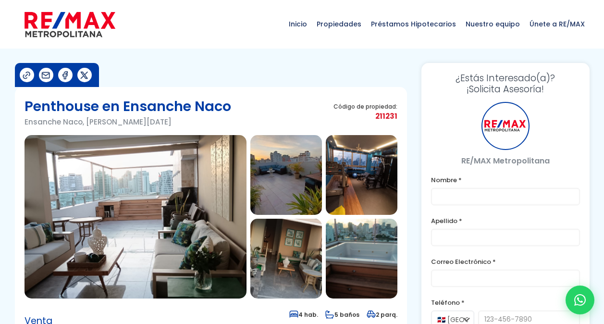
type input "Carolina"
type input "Castillo"
type input "[PERSON_NAME][EMAIL_ADDRESS][DOMAIN_NAME]"
type input "8298570661"
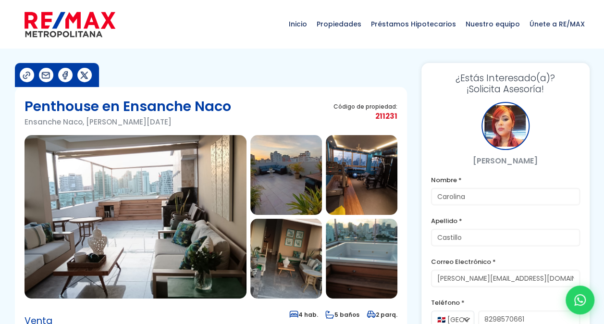
click at [153, 191] on img at bounding box center [136, 216] width 222 height 163
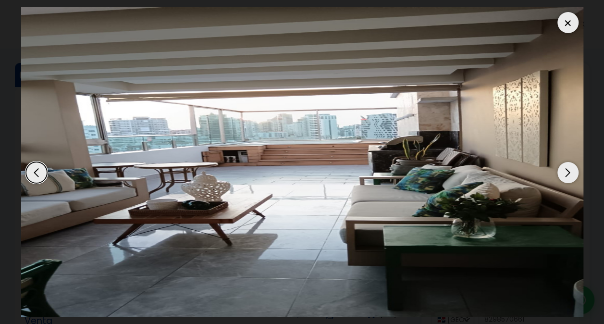
click at [571, 173] on div "Next slide" at bounding box center [567, 172] width 21 height 21
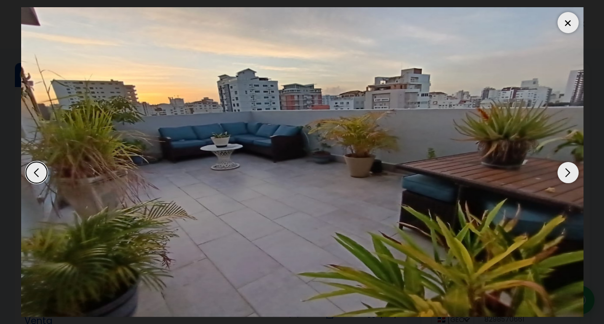
click at [571, 173] on div "Next slide" at bounding box center [567, 172] width 21 height 21
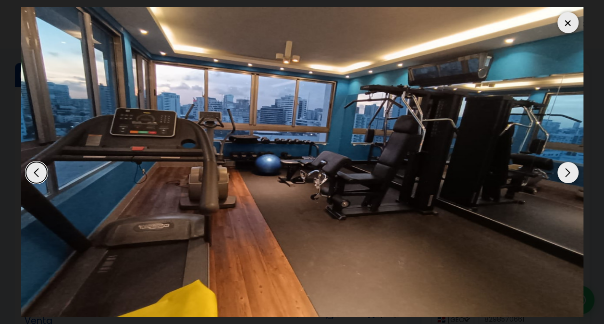
click at [571, 173] on div "Next slide" at bounding box center [567, 172] width 21 height 21
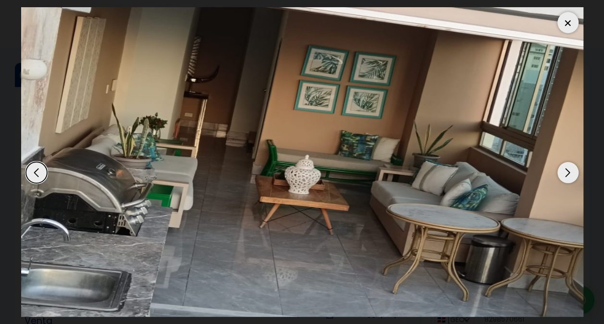
click at [571, 173] on div "Next slide" at bounding box center [567, 172] width 21 height 21
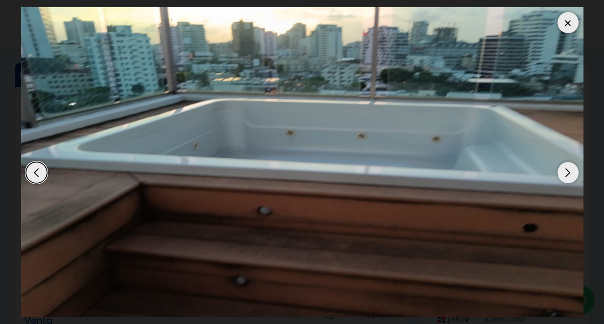
click at [571, 173] on div "Next slide" at bounding box center [567, 172] width 21 height 21
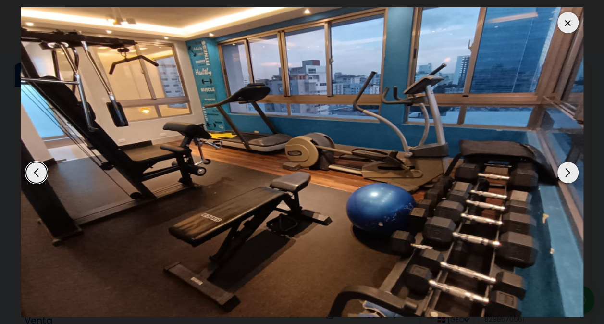
click at [571, 173] on div "Next slide" at bounding box center [567, 172] width 21 height 21
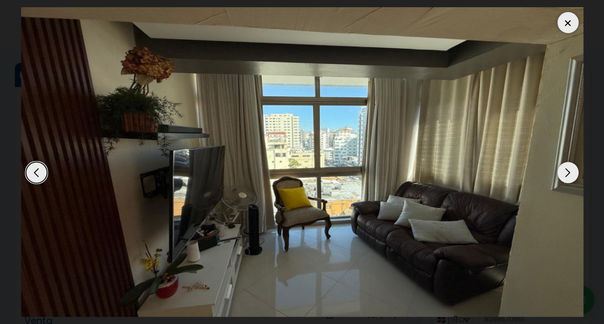
click at [571, 173] on div "Next slide" at bounding box center [567, 172] width 21 height 21
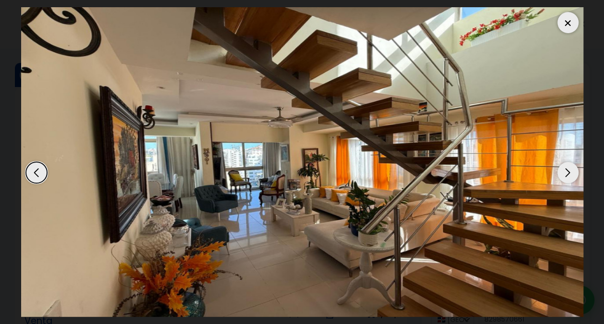
click at [571, 173] on div "Next slide" at bounding box center [567, 172] width 21 height 21
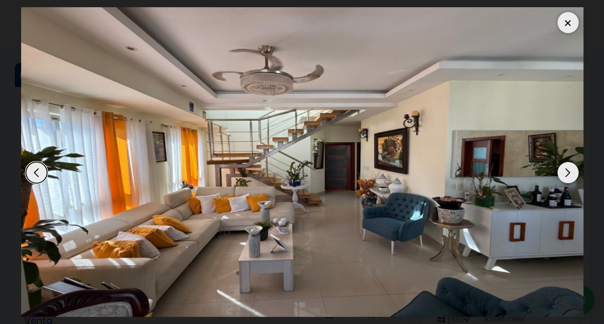
click at [34, 170] on div "Previous slide" at bounding box center [36, 172] width 21 height 21
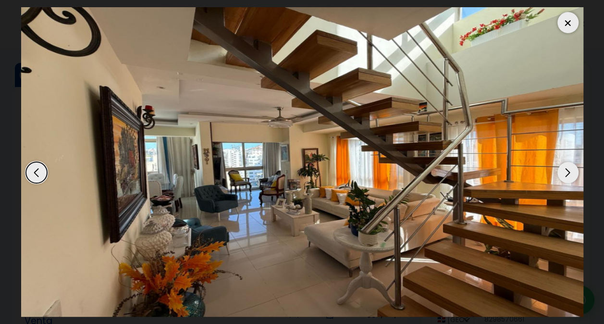
click at [563, 169] on div "Next slide" at bounding box center [567, 172] width 21 height 21
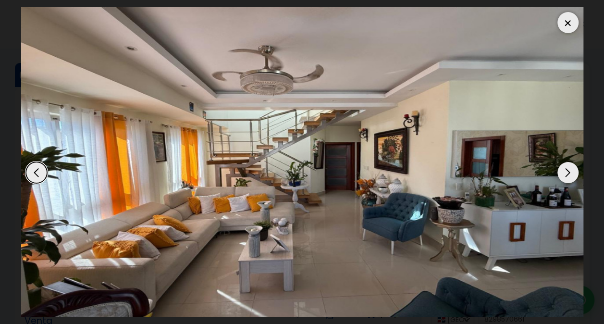
click at [564, 169] on div "Next slide" at bounding box center [567, 172] width 21 height 21
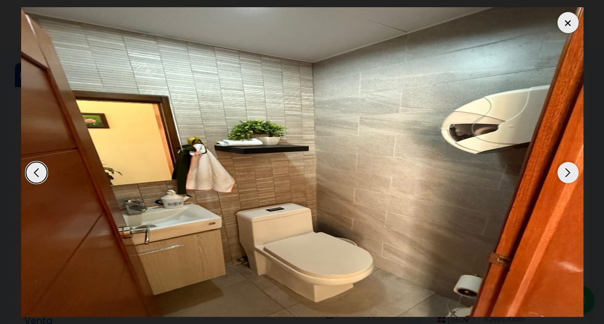
click at [564, 169] on div "Next slide" at bounding box center [567, 172] width 21 height 21
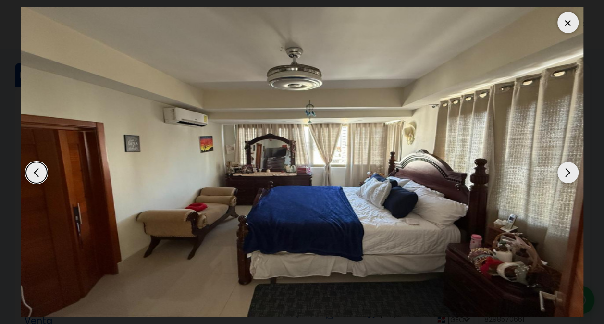
click at [564, 169] on div "Next slide" at bounding box center [567, 172] width 21 height 21
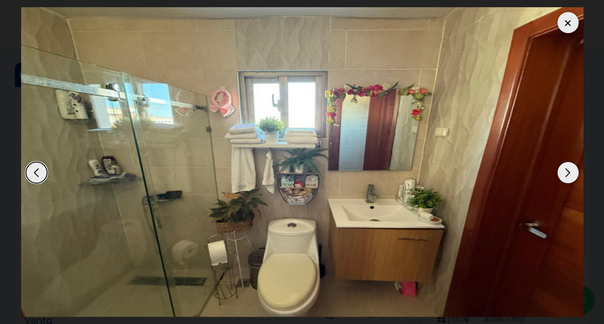
click at [564, 169] on div "Next slide" at bounding box center [567, 172] width 21 height 21
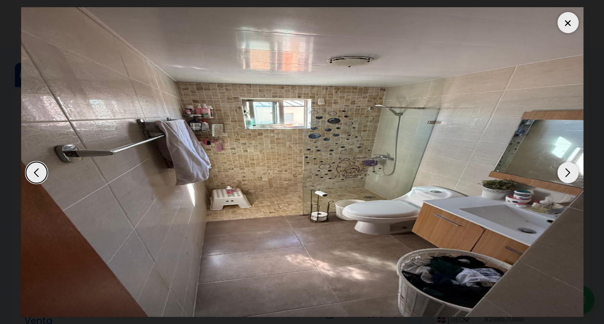
click at [564, 169] on div "Next slide" at bounding box center [567, 172] width 21 height 21
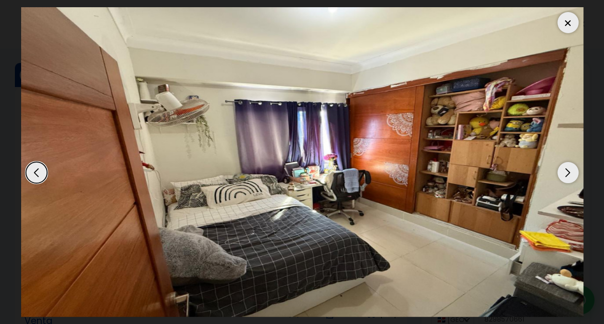
click at [564, 169] on div "Next slide" at bounding box center [567, 172] width 21 height 21
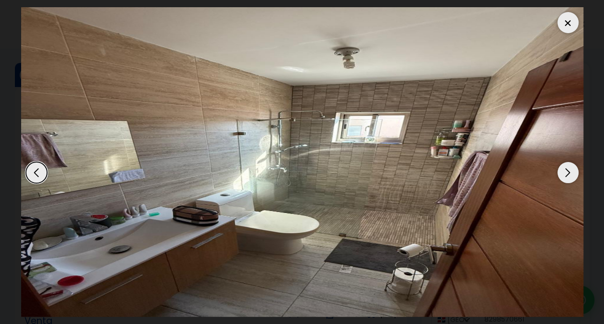
click at [564, 169] on div "Next slide" at bounding box center [567, 172] width 21 height 21
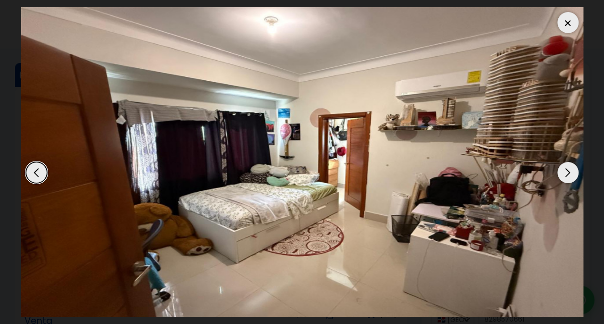
click at [564, 169] on div "Next slide" at bounding box center [567, 172] width 21 height 21
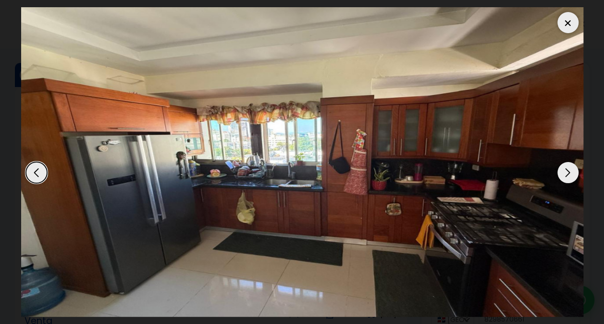
click at [564, 169] on div "Next slide" at bounding box center [567, 172] width 21 height 21
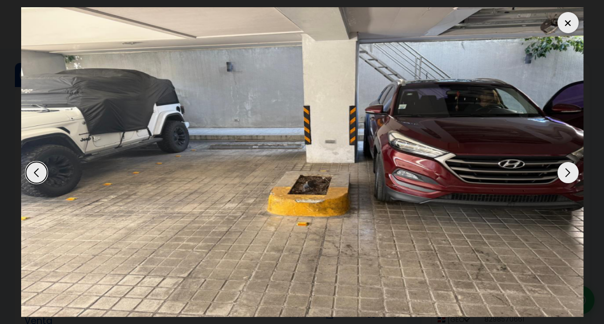
click at [560, 26] on div at bounding box center [567, 22] width 21 height 21
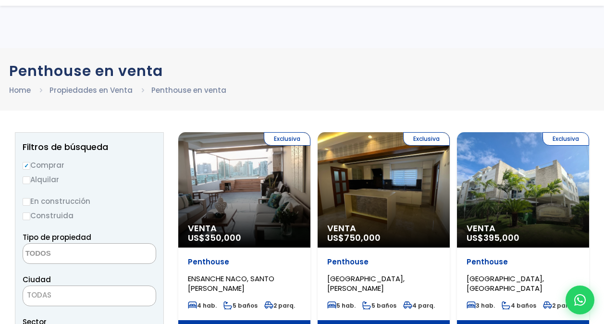
select select
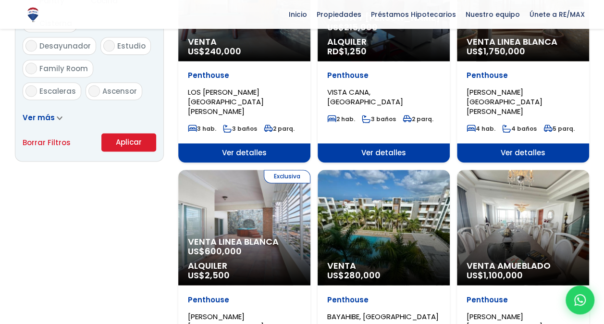
scroll to position [673, 0]
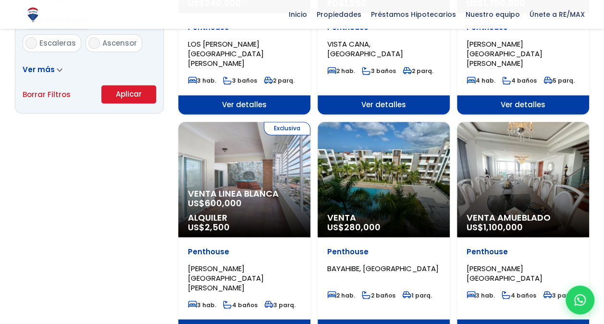
click at [280, 189] on span "Venta Linea Blanca" at bounding box center [244, 194] width 113 height 10
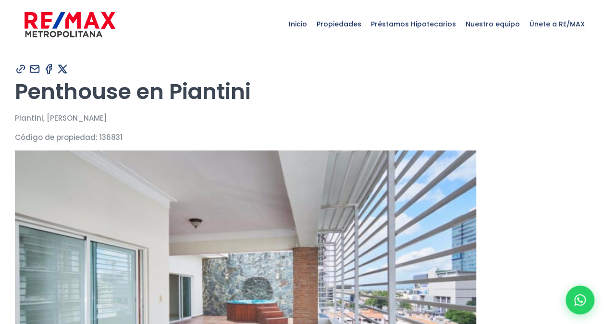
type input "Carolina"
type input "Castillo"
type input "[PERSON_NAME][EMAIL_ADDRESS][DOMAIN_NAME]"
type input "8298570661"
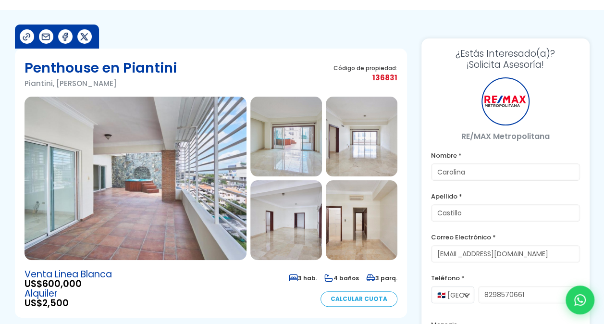
scroll to position [48, 0]
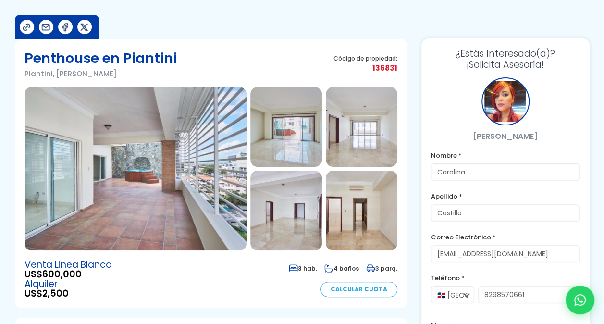
click at [166, 170] on img at bounding box center [136, 168] width 222 height 163
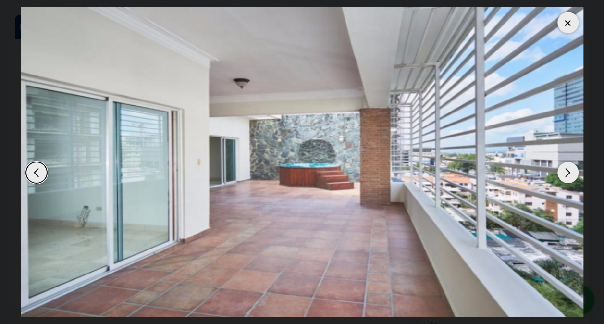
click at [573, 22] on div at bounding box center [567, 22] width 21 height 21
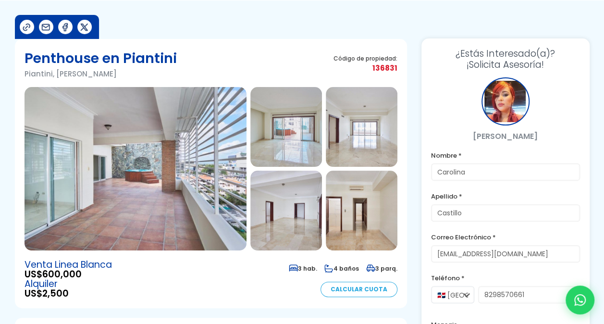
click at [180, 169] on img at bounding box center [136, 168] width 222 height 163
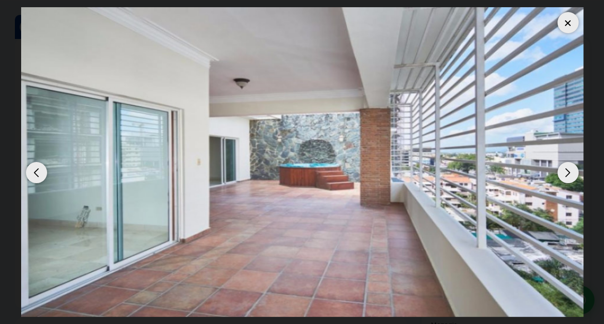
click at [569, 175] on div "Next slide" at bounding box center [567, 172] width 21 height 21
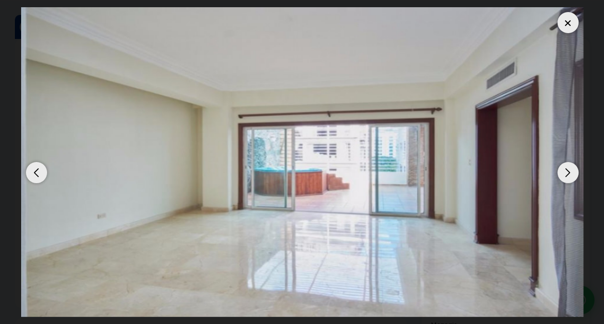
click at [569, 175] on div "Next slide" at bounding box center [567, 172] width 21 height 21
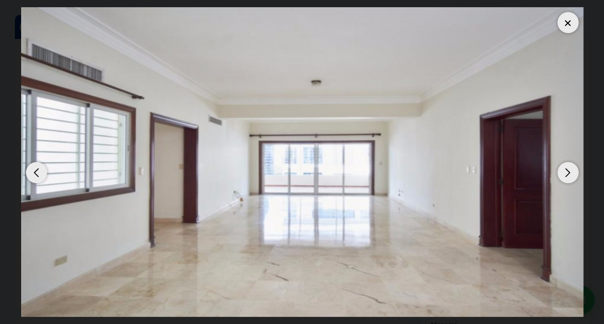
click at [569, 175] on div "Next slide" at bounding box center [567, 172] width 21 height 21
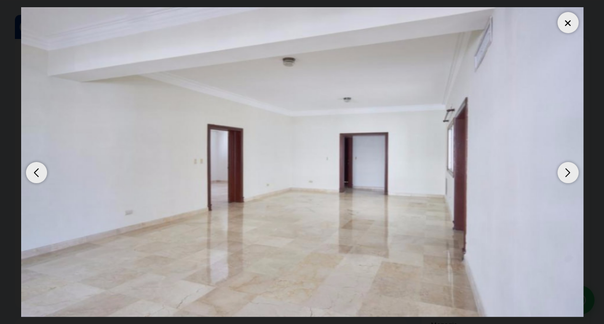
click at [569, 175] on div "Next slide" at bounding box center [567, 172] width 21 height 21
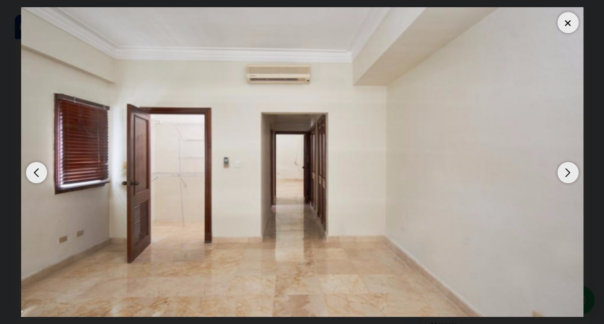
click at [569, 175] on div "Next slide" at bounding box center [567, 172] width 21 height 21
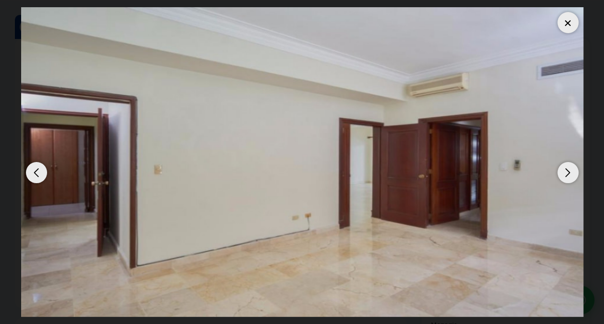
click at [569, 175] on div "Next slide" at bounding box center [567, 172] width 21 height 21
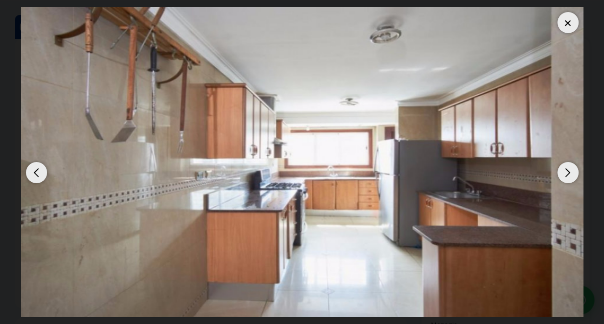
click at [569, 175] on div "Next slide" at bounding box center [567, 172] width 21 height 21
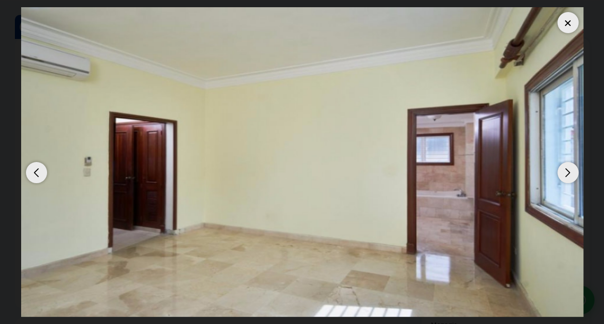
click at [569, 175] on div "Next slide" at bounding box center [567, 172] width 21 height 21
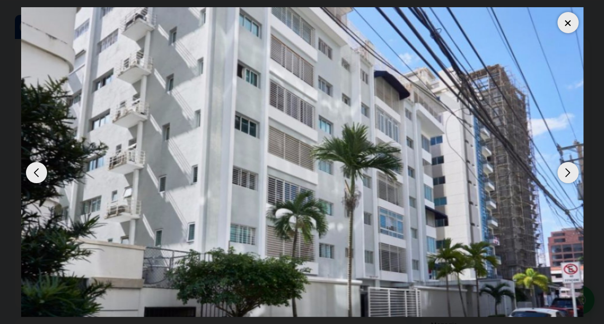
click at [569, 174] on div "Next slide" at bounding box center [567, 172] width 21 height 21
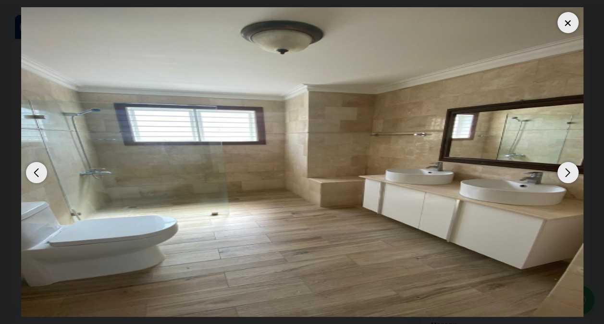
click at [569, 174] on div "Next slide" at bounding box center [567, 172] width 21 height 21
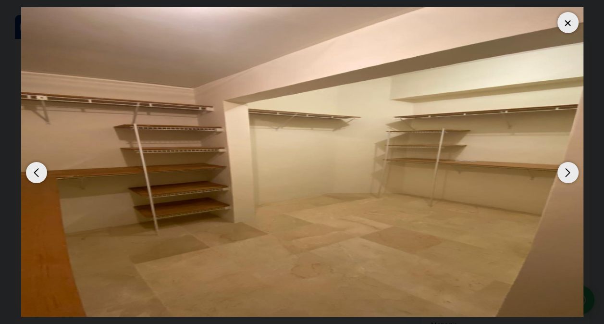
click at [569, 174] on div "Next slide" at bounding box center [567, 172] width 21 height 21
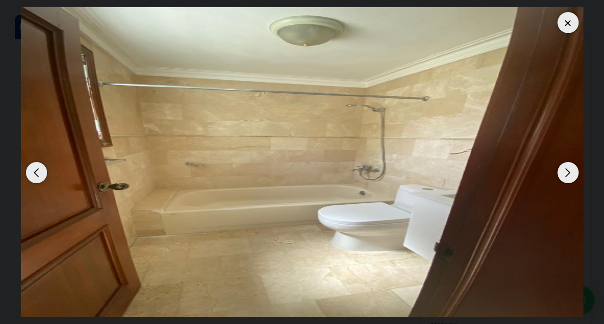
click at [569, 174] on div "Next slide" at bounding box center [567, 172] width 21 height 21
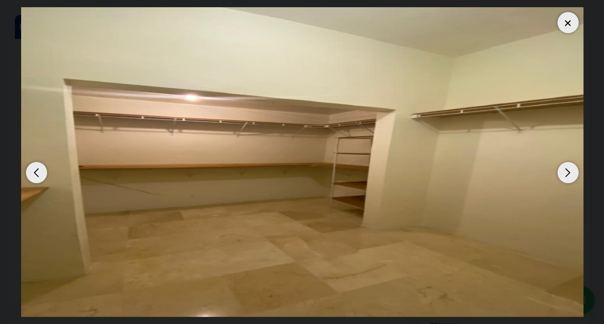
click at [569, 174] on div "Next slide" at bounding box center [567, 172] width 21 height 21
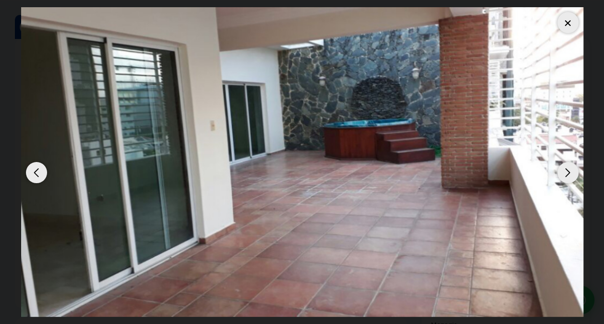
click at [570, 174] on div "Next slide" at bounding box center [567, 172] width 21 height 21
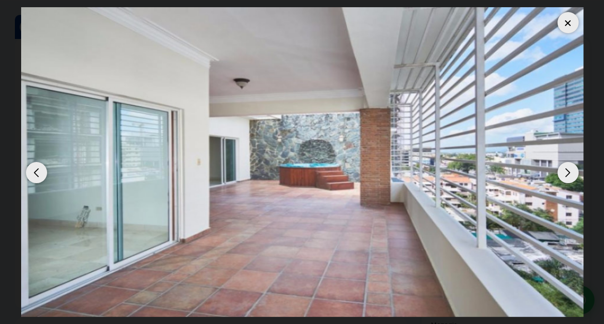
click at [570, 174] on div "Next slide" at bounding box center [567, 172] width 21 height 21
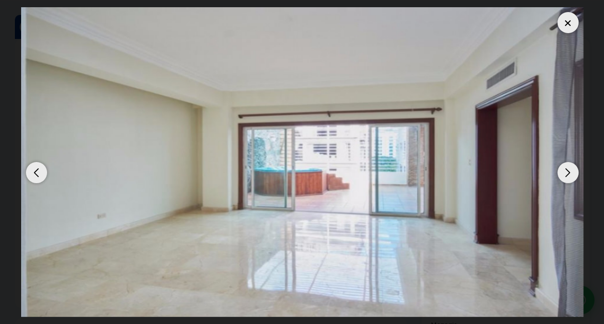
click at [570, 174] on div "Next slide" at bounding box center [567, 172] width 21 height 21
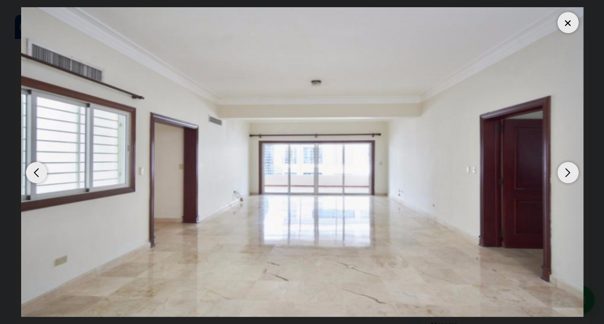
click at [570, 174] on div "Next slide" at bounding box center [567, 172] width 21 height 21
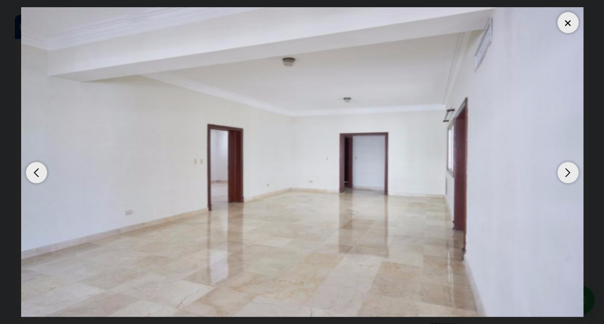
click at [567, 23] on div at bounding box center [567, 22] width 21 height 21
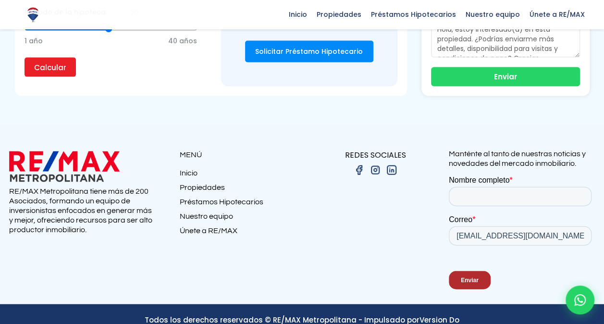
scroll to position [994, 0]
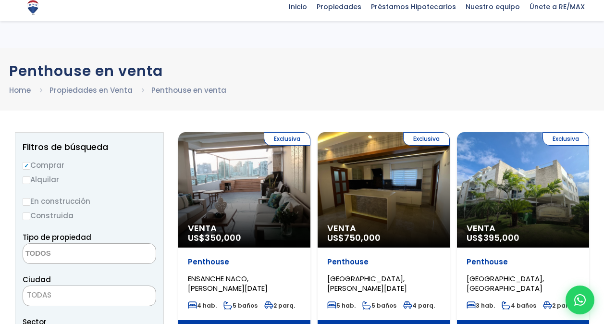
select select
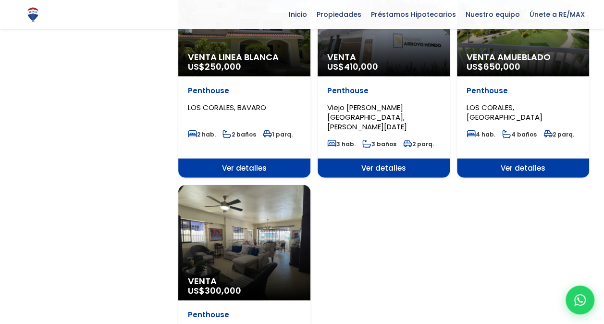
scroll to position [1105, 0]
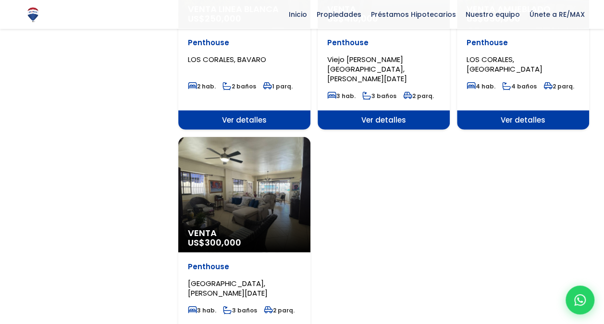
click at [264, 169] on div "Venta US$ 300,000" at bounding box center [244, 194] width 132 height 115
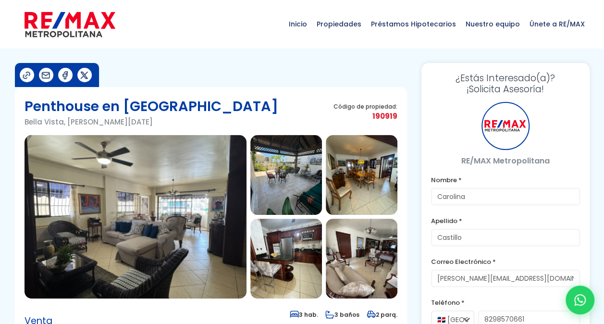
click at [172, 199] on img at bounding box center [136, 216] width 222 height 163
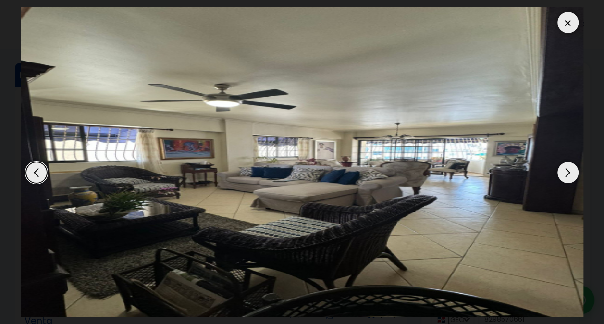
click at [567, 173] on div "Next slide" at bounding box center [567, 172] width 21 height 21
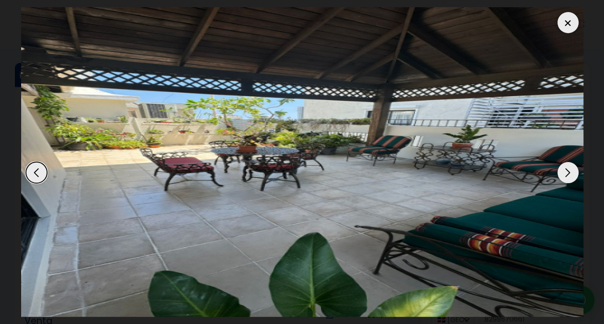
click at [567, 173] on div "Next slide" at bounding box center [567, 172] width 21 height 21
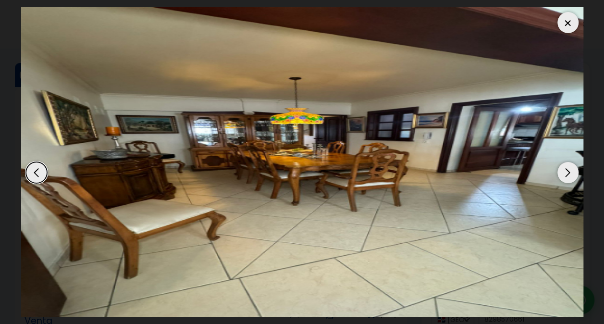
click at [567, 173] on div "Next slide" at bounding box center [567, 172] width 21 height 21
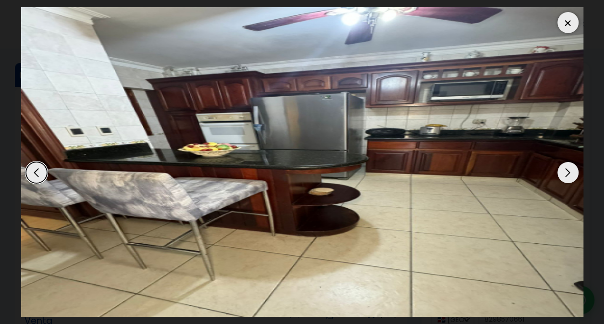
click at [567, 173] on div "Next slide" at bounding box center [567, 172] width 21 height 21
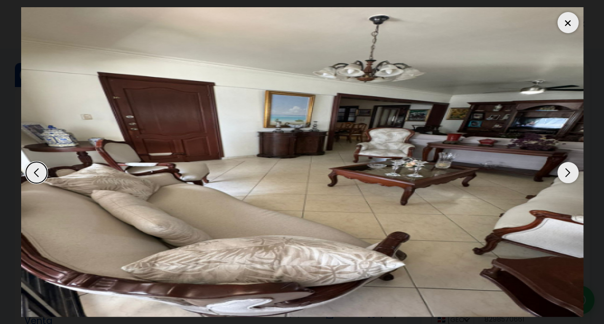
click at [567, 173] on div "Next slide" at bounding box center [567, 172] width 21 height 21
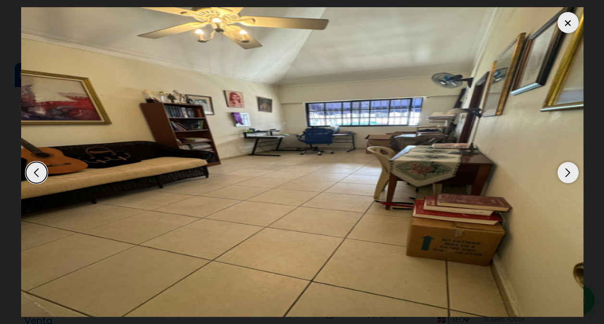
click at [567, 173] on div "Next slide" at bounding box center [567, 172] width 21 height 21
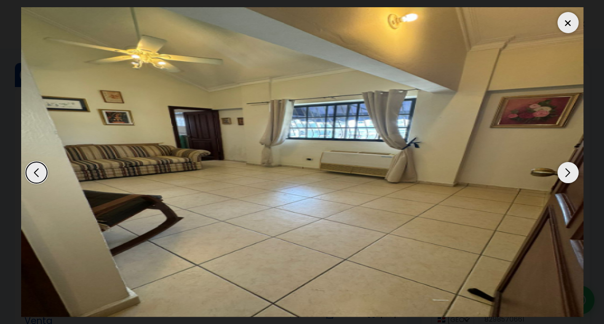
click at [567, 173] on div "Next slide" at bounding box center [567, 172] width 21 height 21
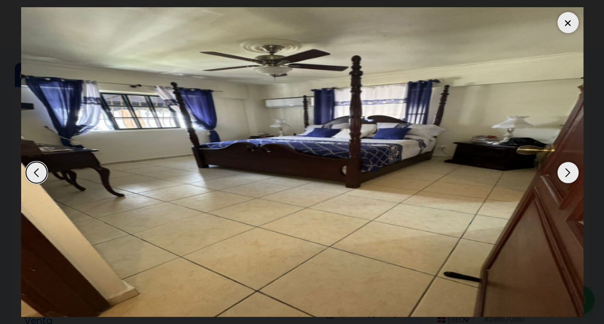
click at [567, 173] on div "Next slide" at bounding box center [567, 172] width 21 height 21
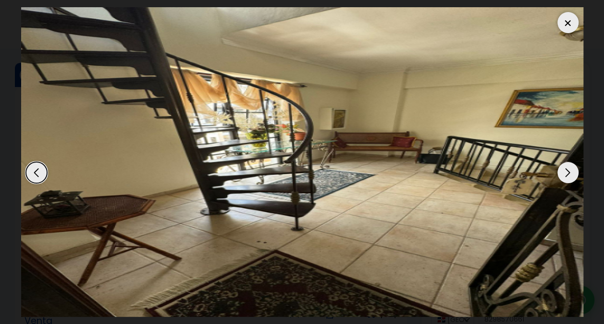
click at [567, 18] on div at bounding box center [567, 22] width 21 height 21
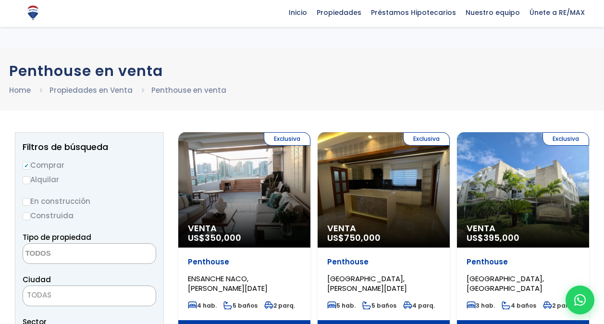
select select
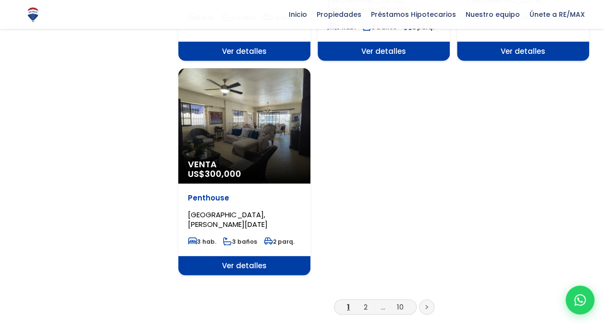
scroll to position [1249, 0]
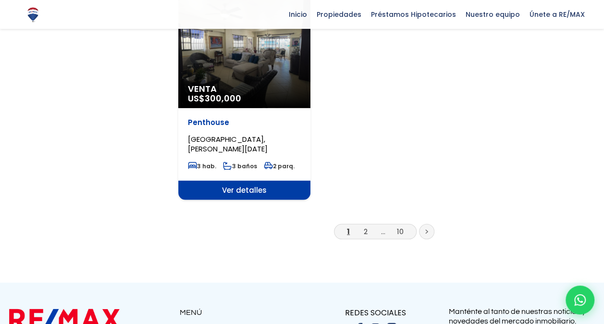
click at [429, 224] on link at bounding box center [426, 231] width 15 height 15
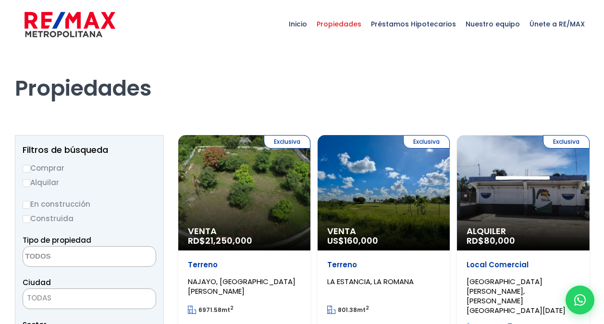
select select
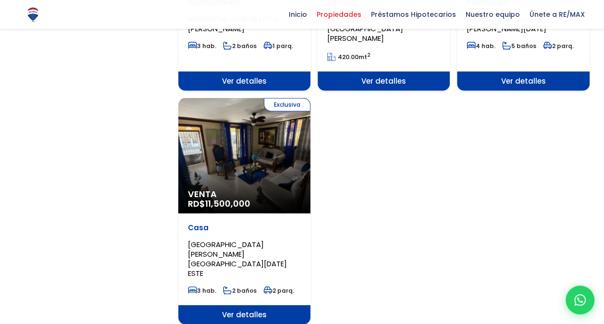
scroll to position [1345, 0]
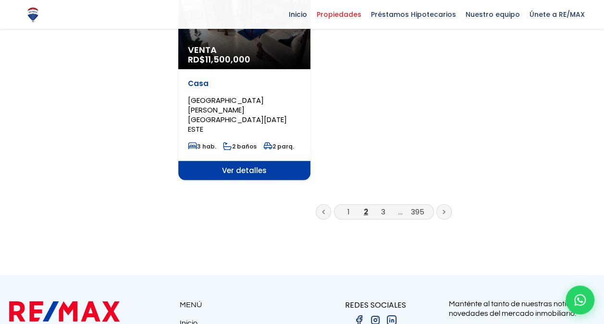
click at [443, 210] on icon at bounding box center [444, 211] width 2 height 3
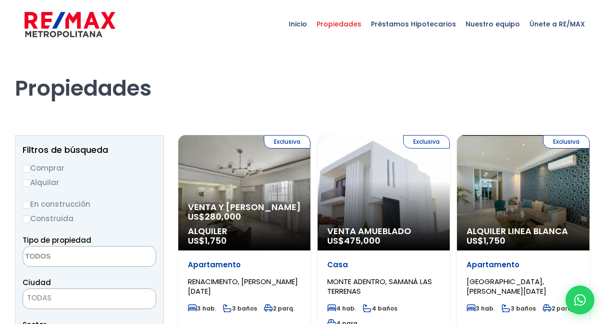
select select
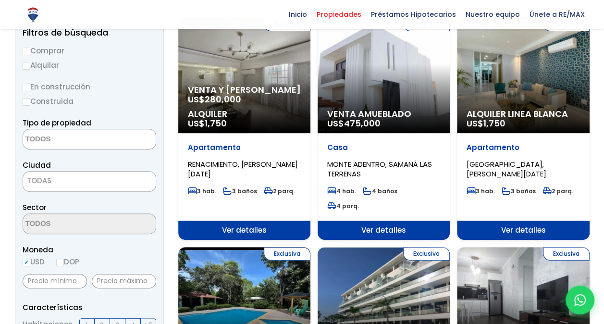
scroll to position [96, 0]
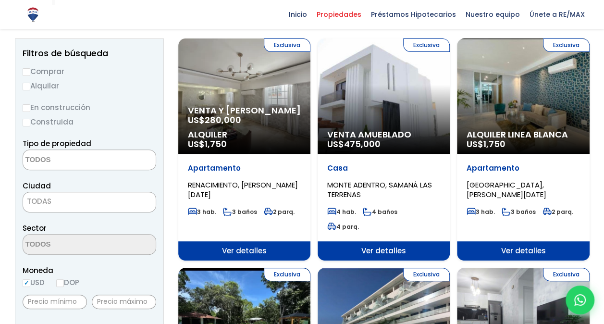
click at [377, 86] on div "Exclusiva Venta Amueblado US$ 475,000" at bounding box center [384, 95] width 132 height 115
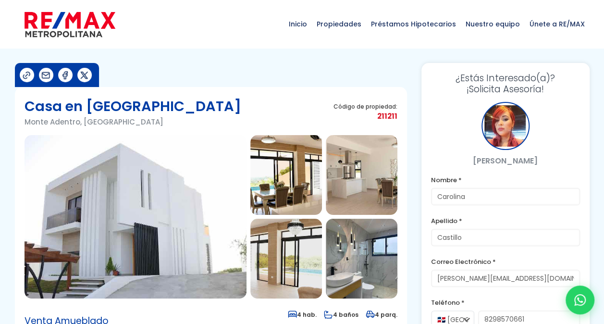
click at [191, 187] on img at bounding box center [136, 216] width 222 height 163
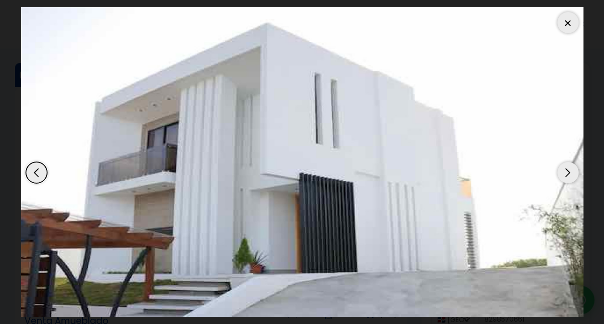
click at [567, 174] on div "Next slide" at bounding box center [567, 172] width 21 height 21
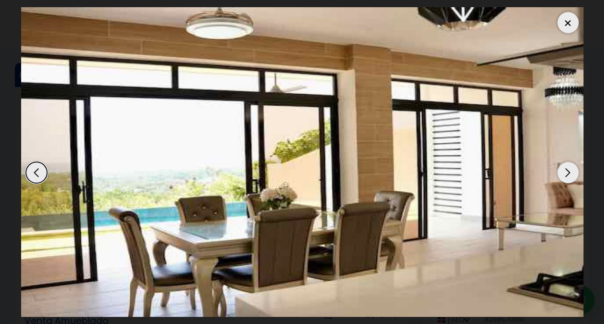
click at [567, 174] on div "Next slide" at bounding box center [567, 172] width 21 height 21
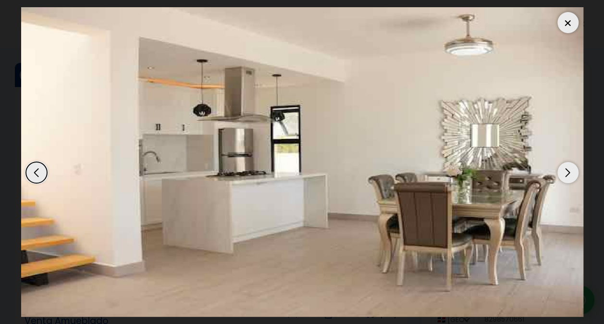
click at [567, 174] on div "Next slide" at bounding box center [567, 172] width 21 height 21
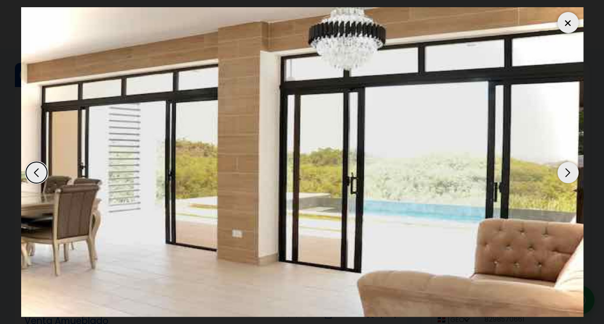
click at [567, 174] on div "Next slide" at bounding box center [567, 172] width 21 height 21
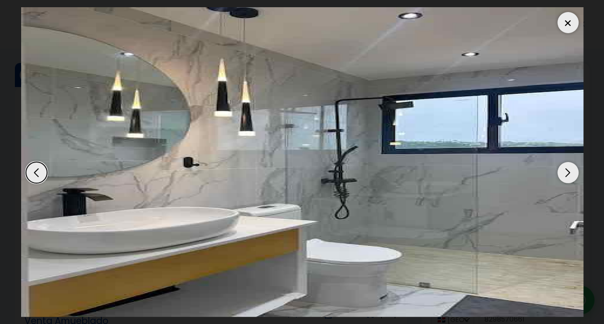
click at [567, 174] on div "Next slide" at bounding box center [567, 172] width 21 height 21
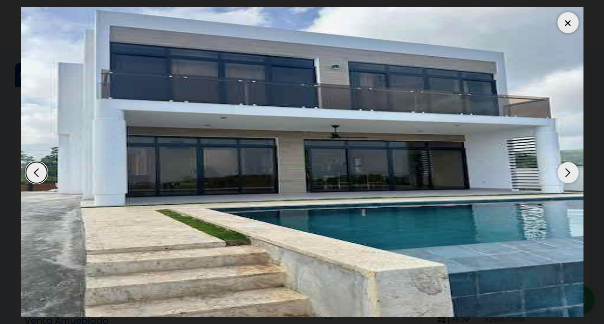
click at [567, 174] on div "Next slide" at bounding box center [567, 172] width 21 height 21
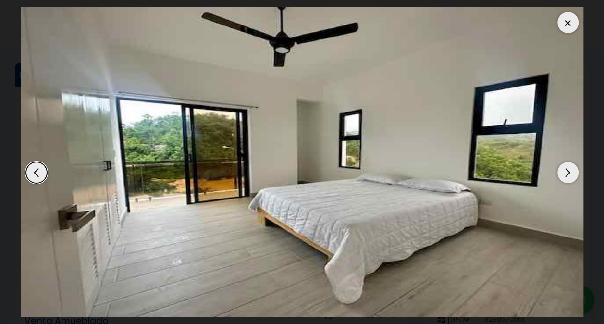
click at [567, 174] on div "Next slide" at bounding box center [567, 172] width 21 height 21
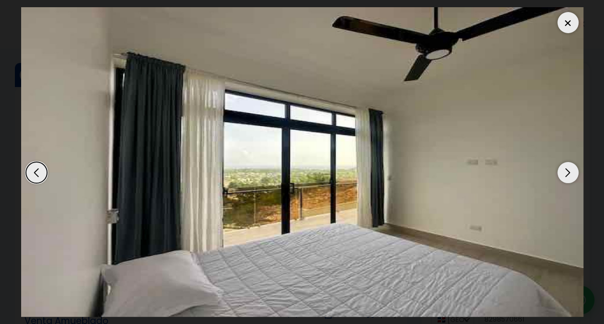
click at [567, 174] on div "Next slide" at bounding box center [567, 172] width 21 height 21
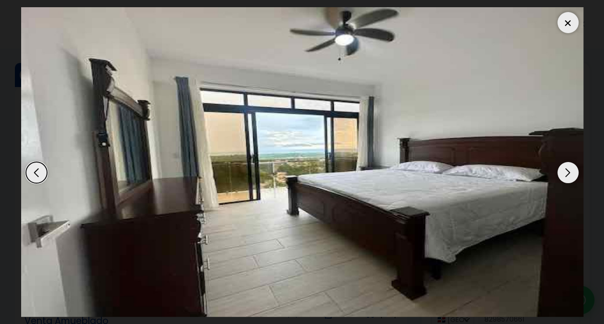
click at [568, 174] on div "Next slide" at bounding box center [567, 172] width 21 height 21
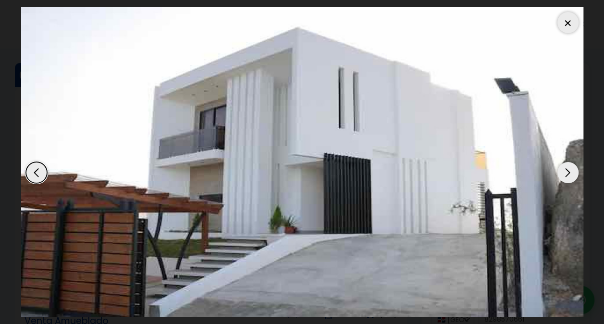
click at [568, 174] on div "Next slide" at bounding box center [567, 172] width 21 height 21
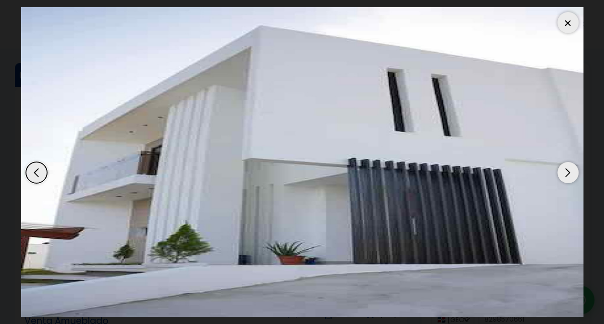
click at [568, 174] on div "Next slide" at bounding box center [567, 172] width 21 height 21
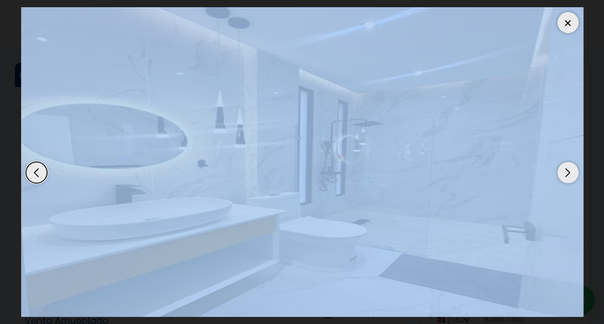
click at [568, 174] on div "Next slide" at bounding box center [567, 172] width 21 height 21
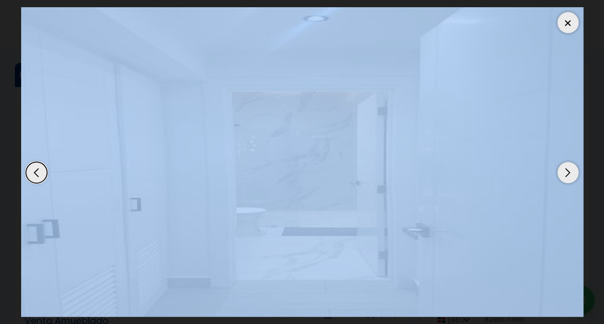
click at [570, 22] on div at bounding box center [567, 22] width 21 height 21
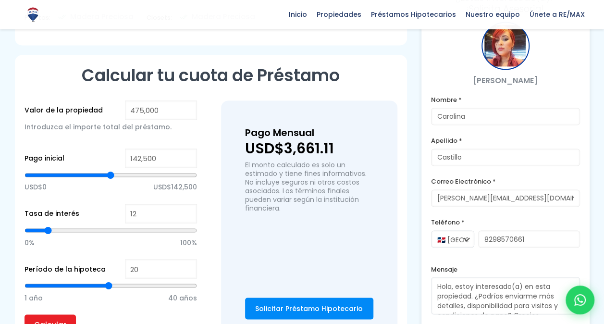
scroll to position [673, 0]
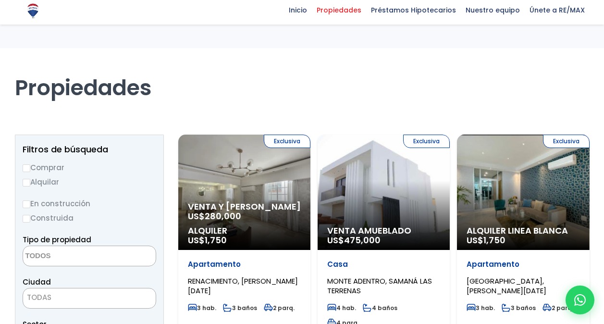
select select
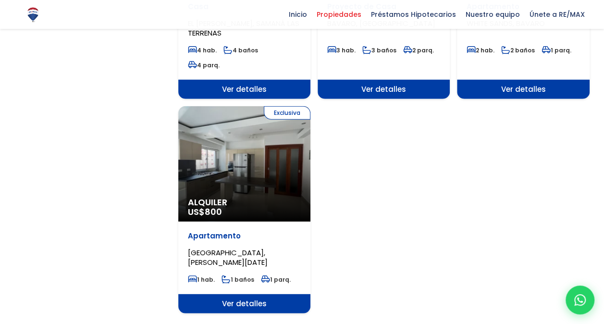
scroll to position [1201, 0]
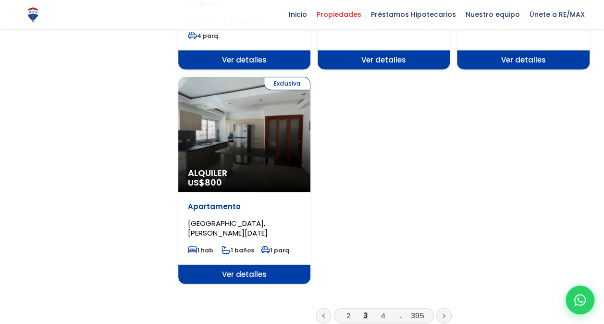
click at [445, 308] on link at bounding box center [443, 315] width 15 height 15
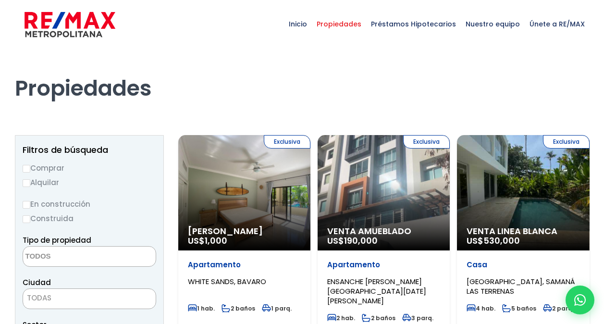
select select
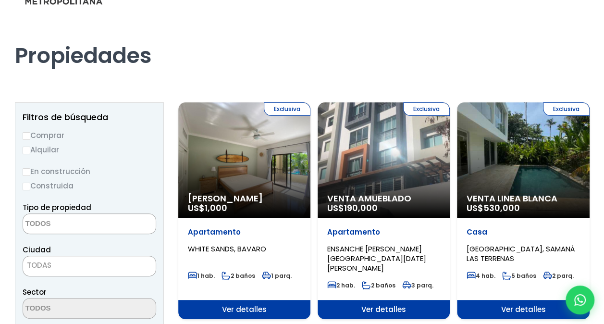
scroll to position [48, 0]
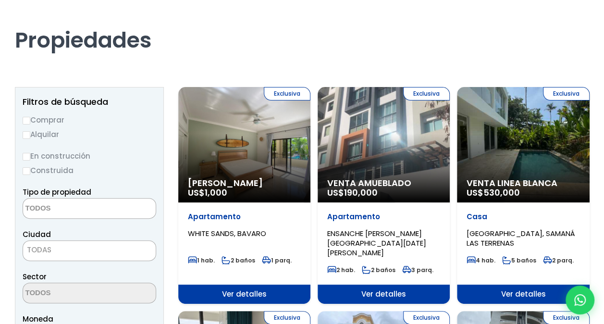
click at [557, 139] on div "Exclusiva Venta Linea Blanca US$ 530,000" at bounding box center [523, 144] width 132 height 115
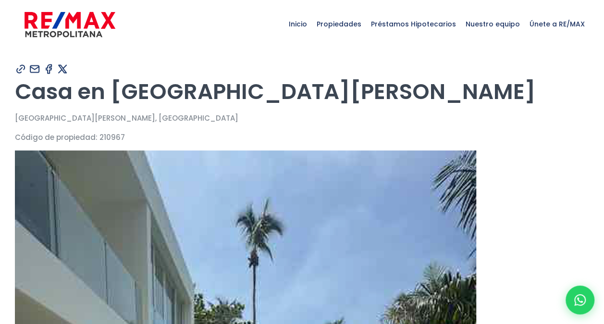
type input "Carolina"
type input "Castillo"
type input "[PERSON_NAME][EMAIL_ADDRESS][DOMAIN_NAME]"
type input "8298570661"
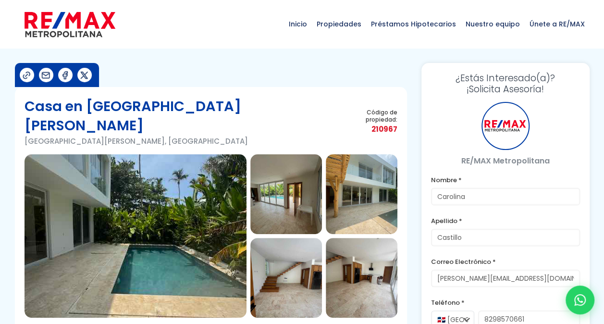
click at [204, 218] on img at bounding box center [136, 235] width 222 height 163
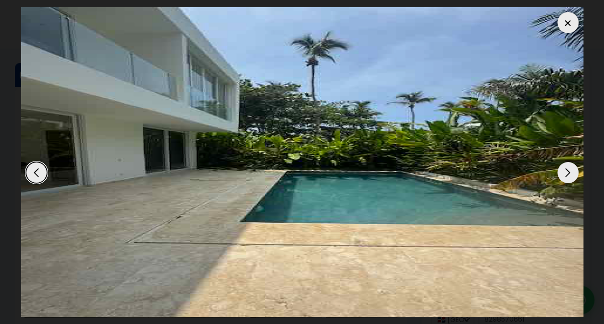
click at [568, 171] on div "Next slide" at bounding box center [567, 172] width 21 height 21
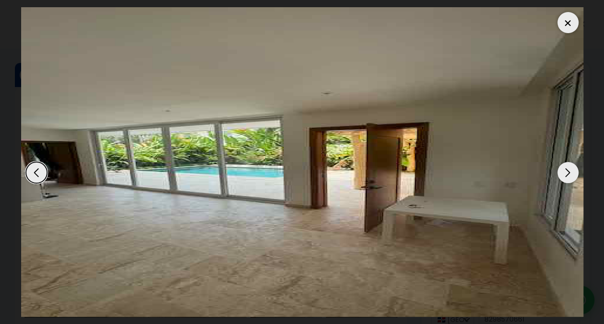
click at [568, 171] on div "Next slide" at bounding box center [567, 172] width 21 height 21
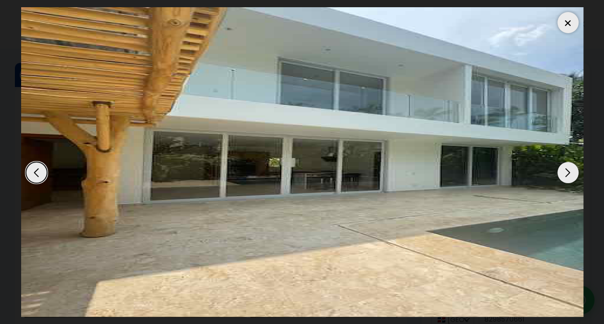
click at [568, 171] on div "Next slide" at bounding box center [567, 172] width 21 height 21
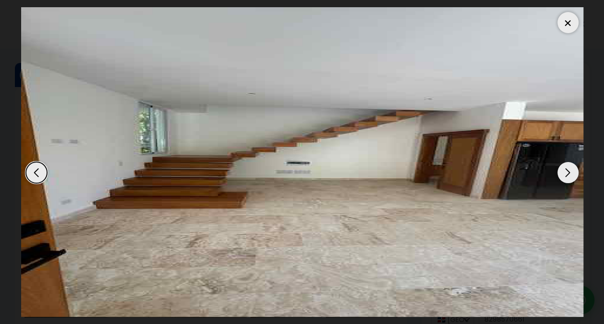
click at [568, 171] on div "Next slide" at bounding box center [567, 172] width 21 height 21
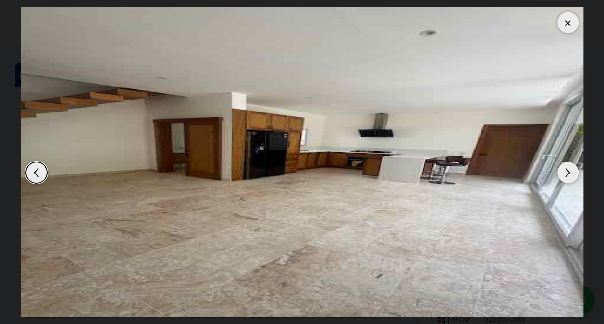
click at [568, 171] on div "Next slide" at bounding box center [567, 172] width 21 height 21
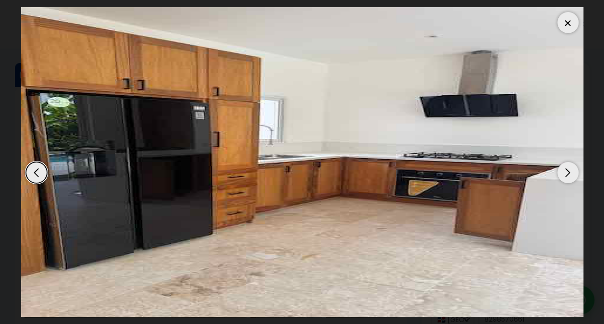
click at [568, 171] on div "Next slide" at bounding box center [567, 172] width 21 height 21
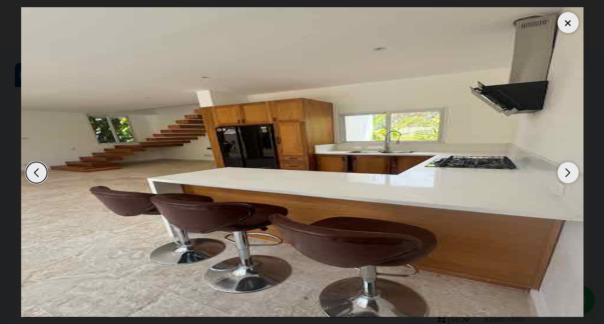
click at [568, 171] on div "Next slide" at bounding box center [567, 172] width 21 height 21
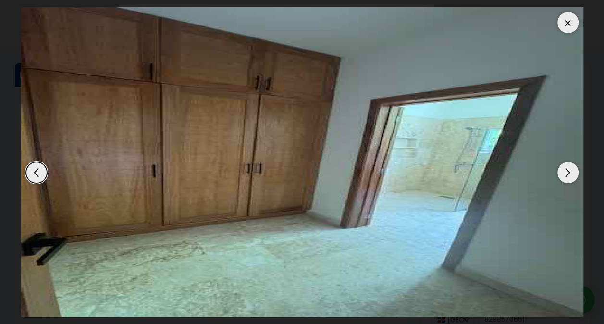
click at [568, 171] on div "Next slide" at bounding box center [567, 172] width 21 height 21
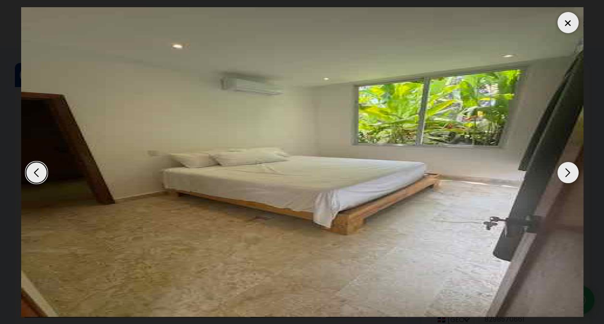
click at [568, 171] on div "Next slide" at bounding box center [567, 172] width 21 height 21
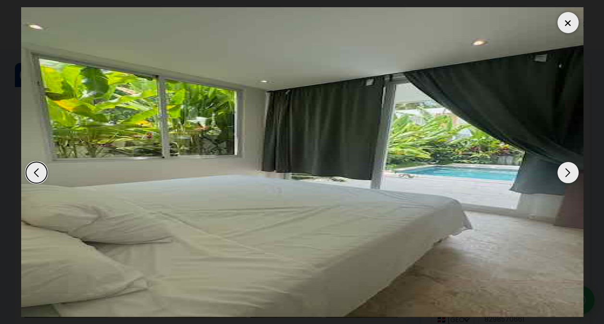
click at [568, 171] on div "Next slide" at bounding box center [567, 172] width 21 height 21
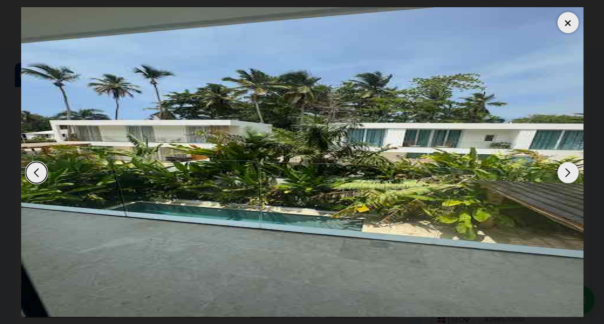
click at [568, 171] on div "Next slide" at bounding box center [567, 172] width 21 height 21
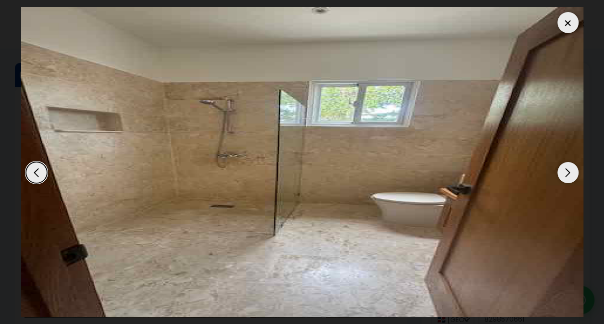
click at [568, 171] on div "Next slide" at bounding box center [567, 172] width 21 height 21
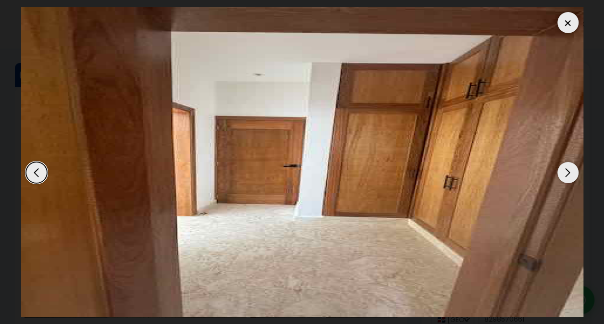
click at [568, 171] on div "Next slide" at bounding box center [567, 172] width 21 height 21
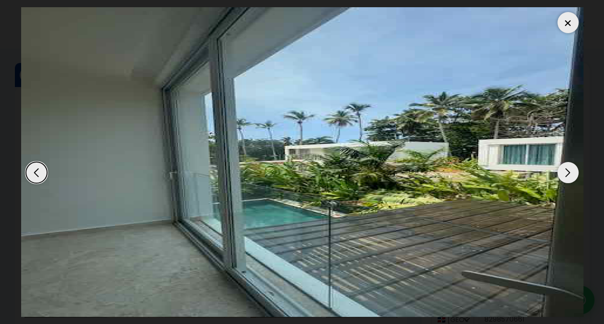
click at [568, 171] on div "Next slide" at bounding box center [567, 172] width 21 height 21
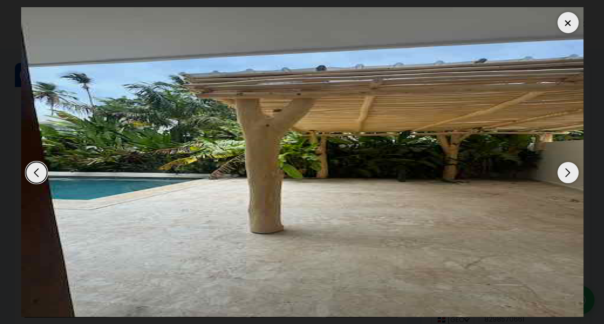
click at [568, 171] on div "Next slide" at bounding box center [567, 172] width 21 height 21
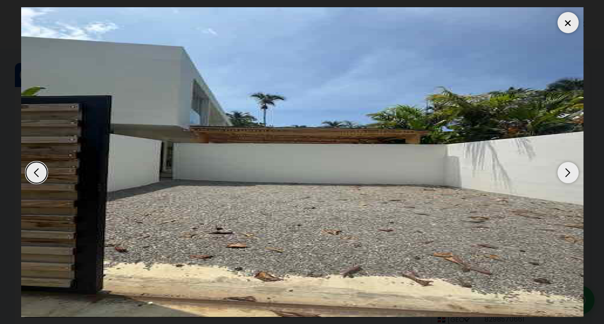
click at [568, 171] on div "Next slide" at bounding box center [567, 172] width 21 height 21
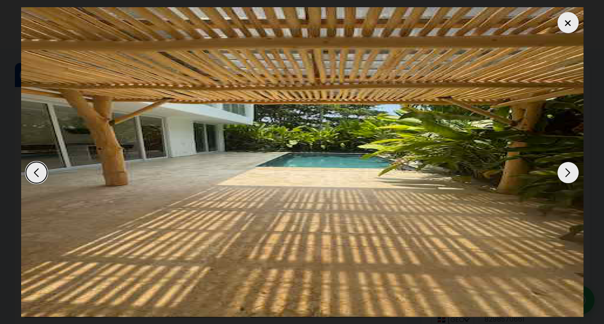
click at [568, 171] on div "Next slide" at bounding box center [567, 172] width 21 height 21
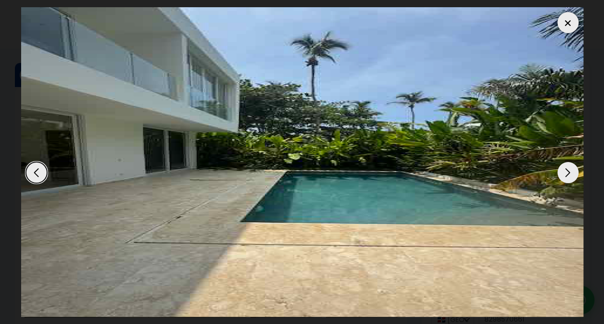
click at [567, 23] on div at bounding box center [567, 22] width 21 height 21
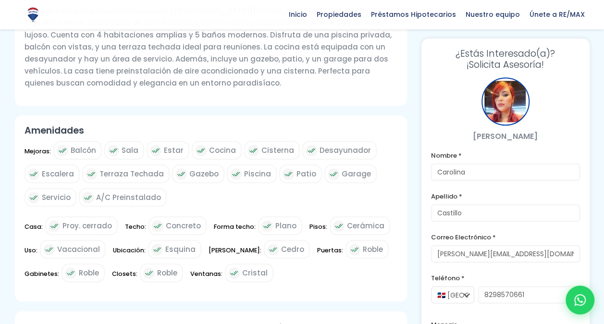
scroll to position [247, 0]
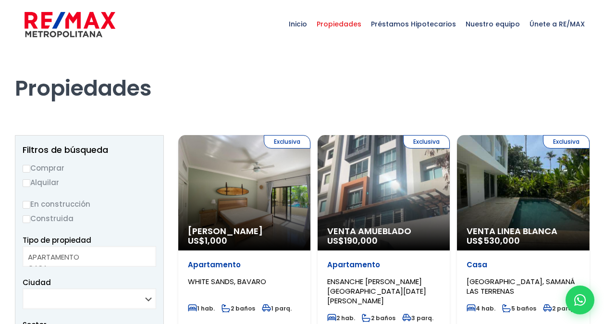
select select
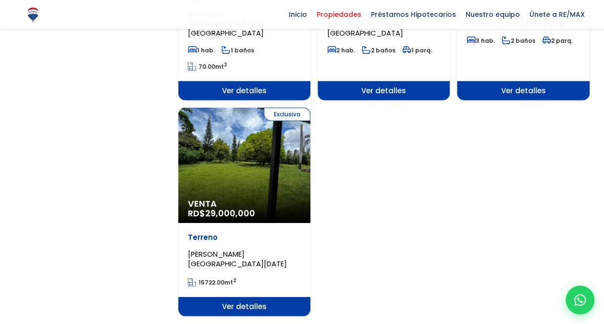
scroll to position [1201, 0]
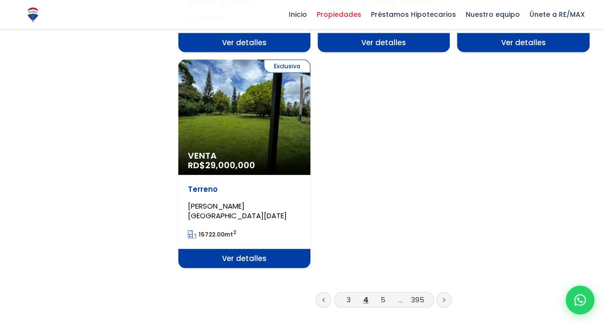
click at [253, 97] on div "Exclusiva Venta RD$ 29,000,000" at bounding box center [244, 117] width 132 height 115
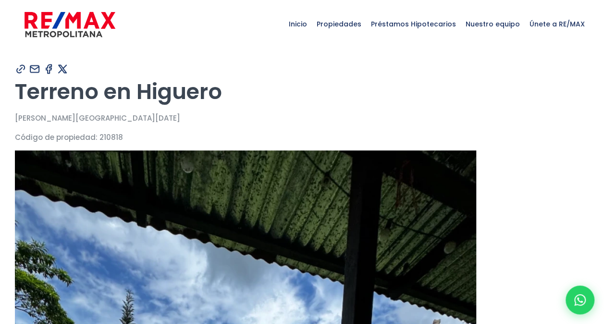
type input "Carolina"
type input "Castillo"
type input "[PERSON_NAME][EMAIL_ADDRESS][DOMAIN_NAME]"
type input "8298570661"
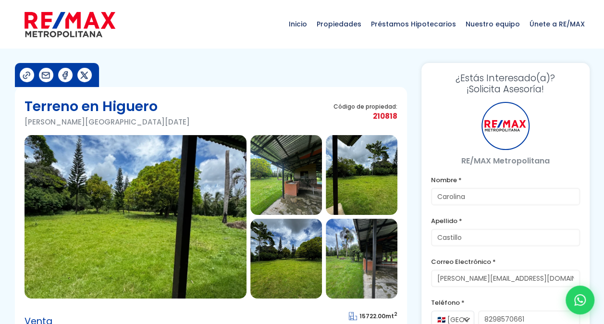
click at [138, 189] on img at bounding box center [136, 216] width 222 height 163
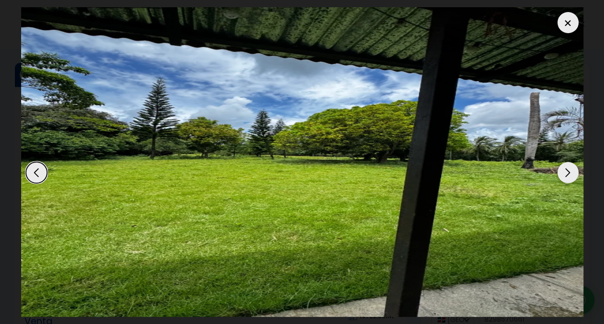
click at [567, 171] on div "Next slide" at bounding box center [567, 172] width 21 height 21
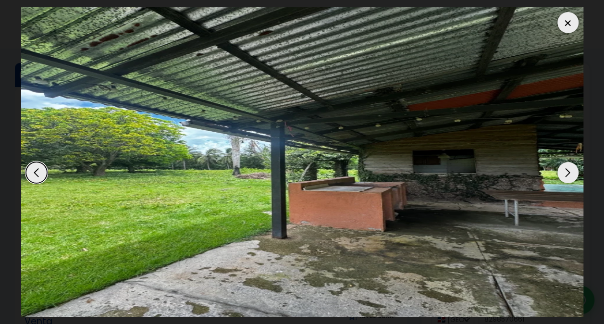
click at [567, 171] on div "Next slide" at bounding box center [567, 172] width 21 height 21
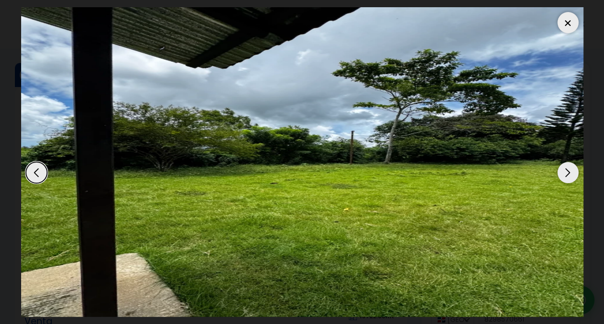
click at [567, 171] on div "Next slide" at bounding box center [567, 172] width 21 height 21
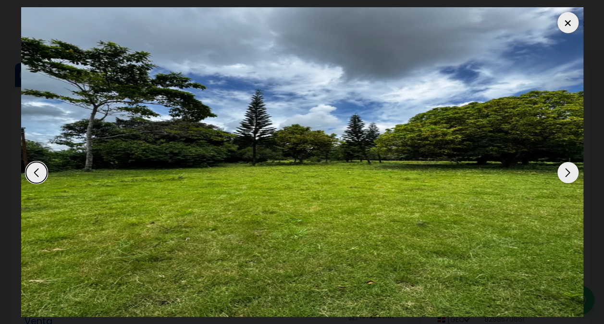
click at [567, 171] on div "Next slide" at bounding box center [567, 172] width 21 height 21
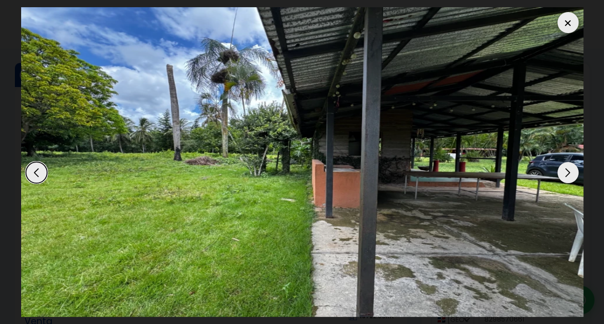
click at [567, 171] on div "Next slide" at bounding box center [567, 172] width 21 height 21
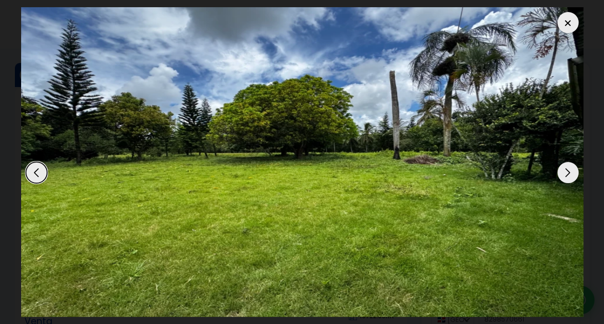
click at [567, 171] on div "Next slide" at bounding box center [567, 172] width 21 height 21
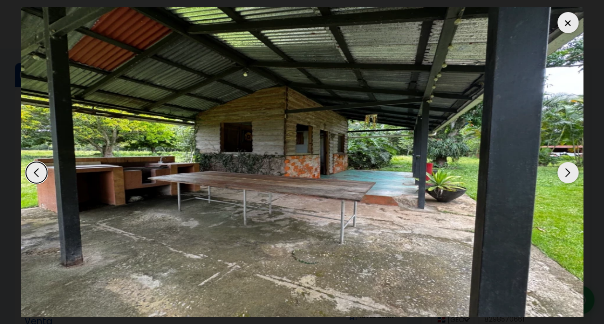
click at [567, 171] on div "Next slide" at bounding box center [567, 172] width 21 height 21
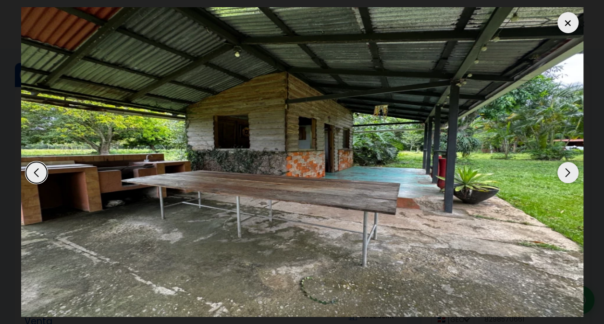
click at [567, 171] on div "Next slide" at bounding box center [567, 172] width 21 height 21
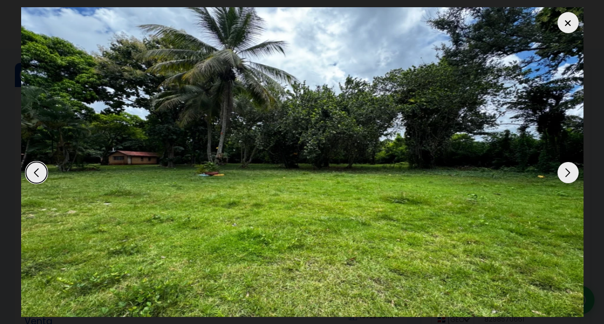
click at [567, 171] on div "Next slide" at bounding box center [567, 172] width 21 height 21
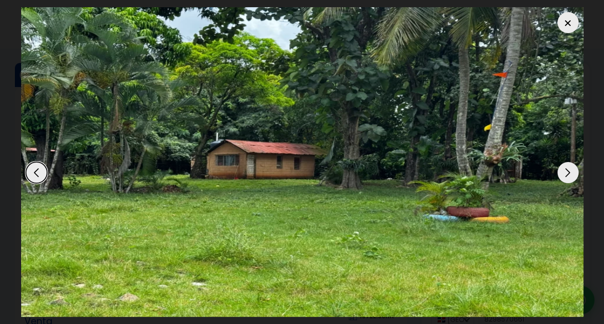
click at [564, 171] on div "Next slide" at bounding box center [567, 172] width 21 height 21
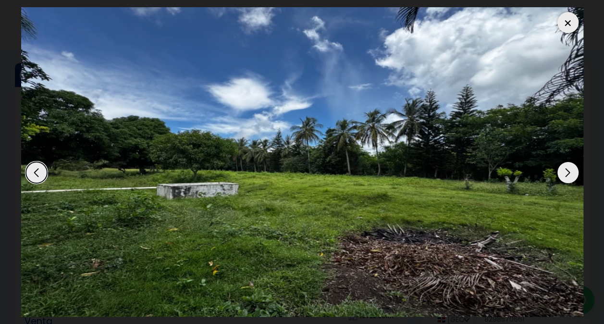
click at [566, 31] on div at bounding box center [567, 22] width 21 height 21
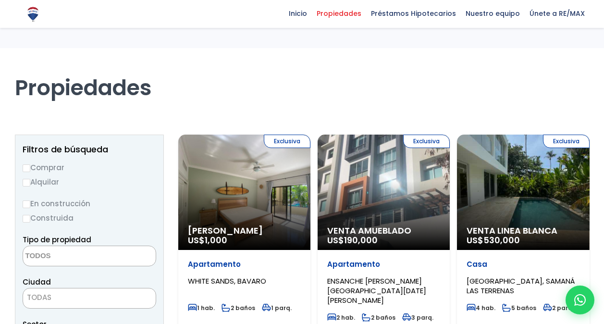
select select
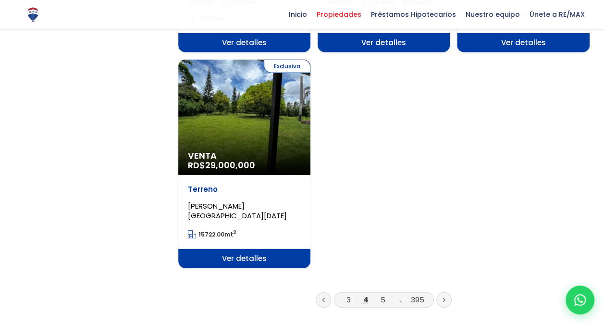
scroll to position [1201, 0]
click at [444, 298] on icon at bounding box center [444, 299] width 2 height 3
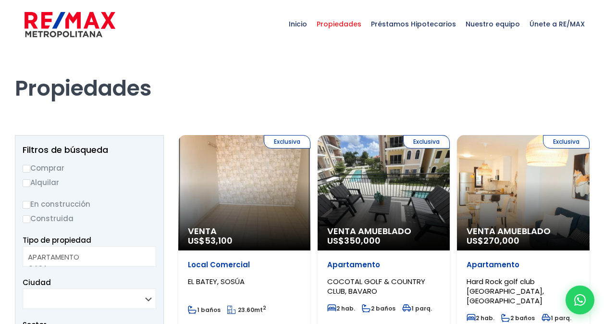
select select
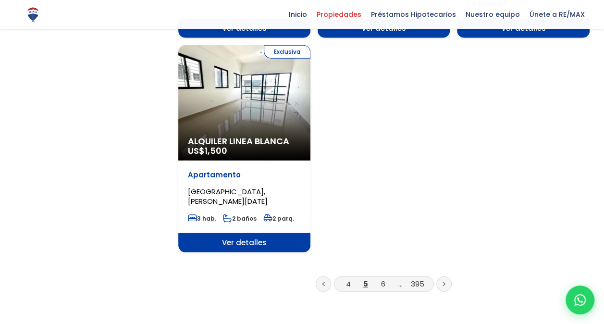
scroll to position [1297, 0]
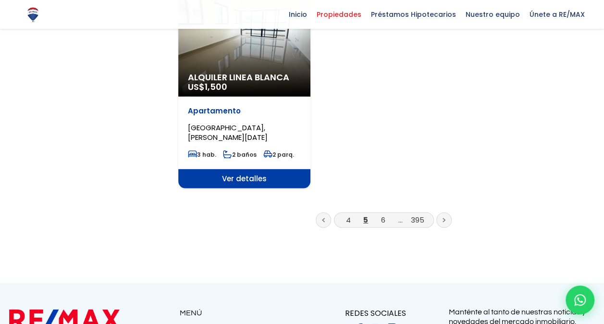
click at [443, 218] on icon at bounding box center [444, 220] width 3 height 5
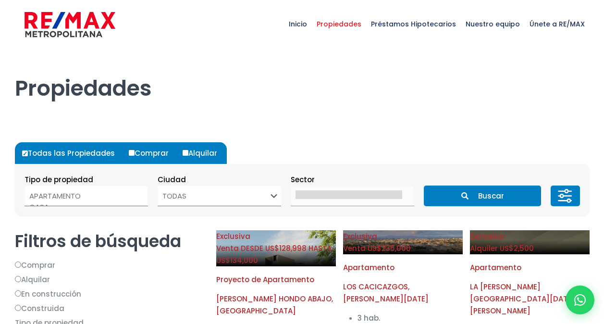
select select
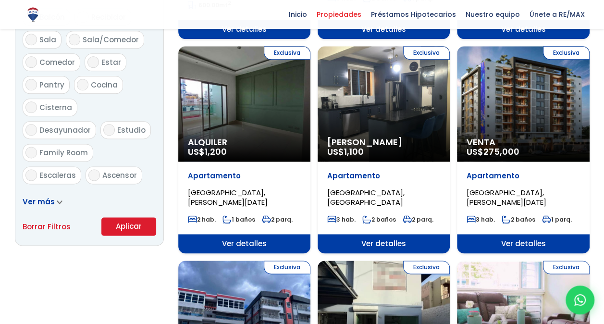
scroll to position [673, 0]
